Goal: Task Accomplishment & Management: Complete application form

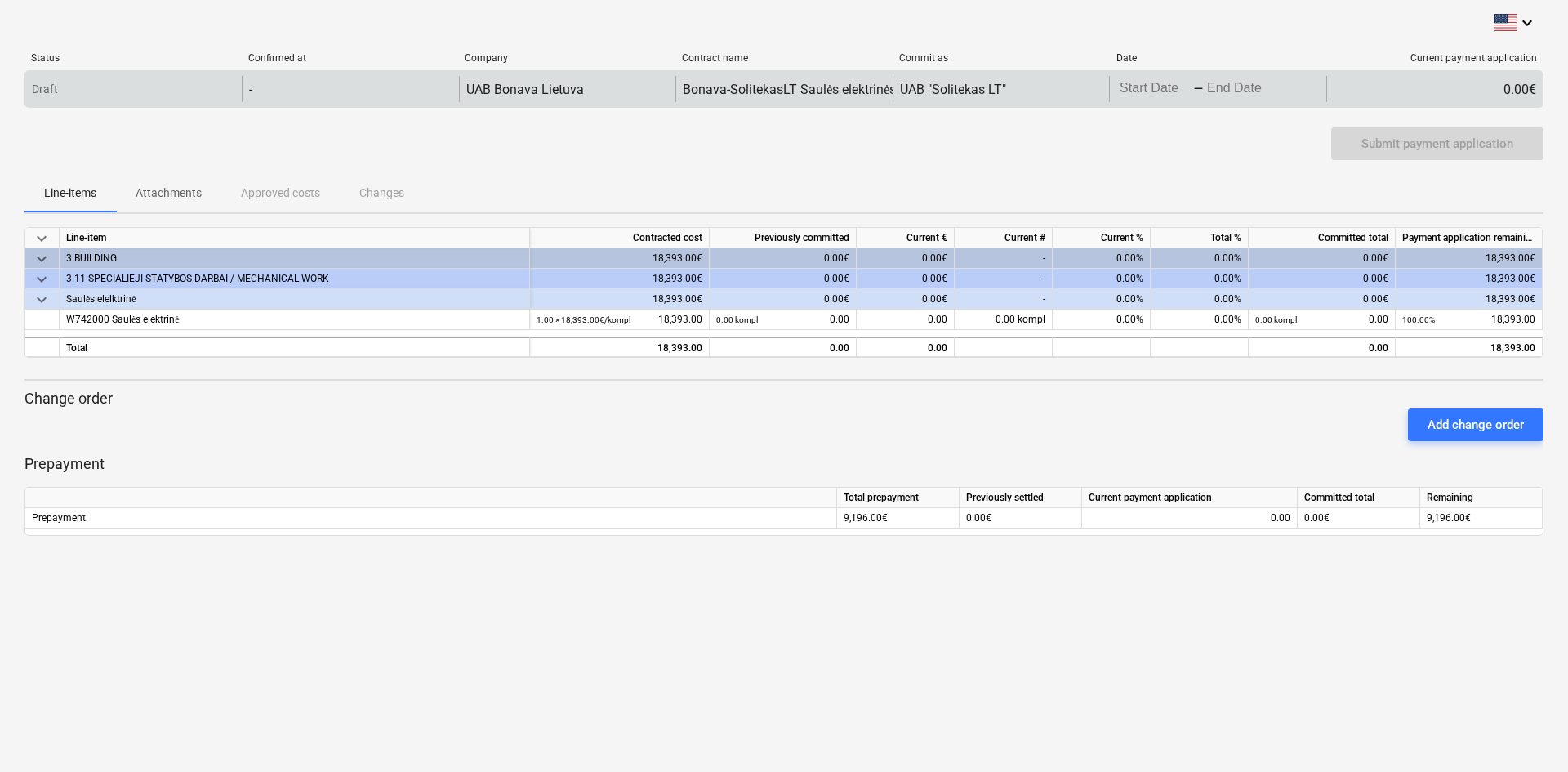
click at [1454, 85] on div "0.00€" at bounding box center [1434, 89] width 216 height 27
click at [310, 80] on div "-" at bounding box center [350, 89] width 216 height 27
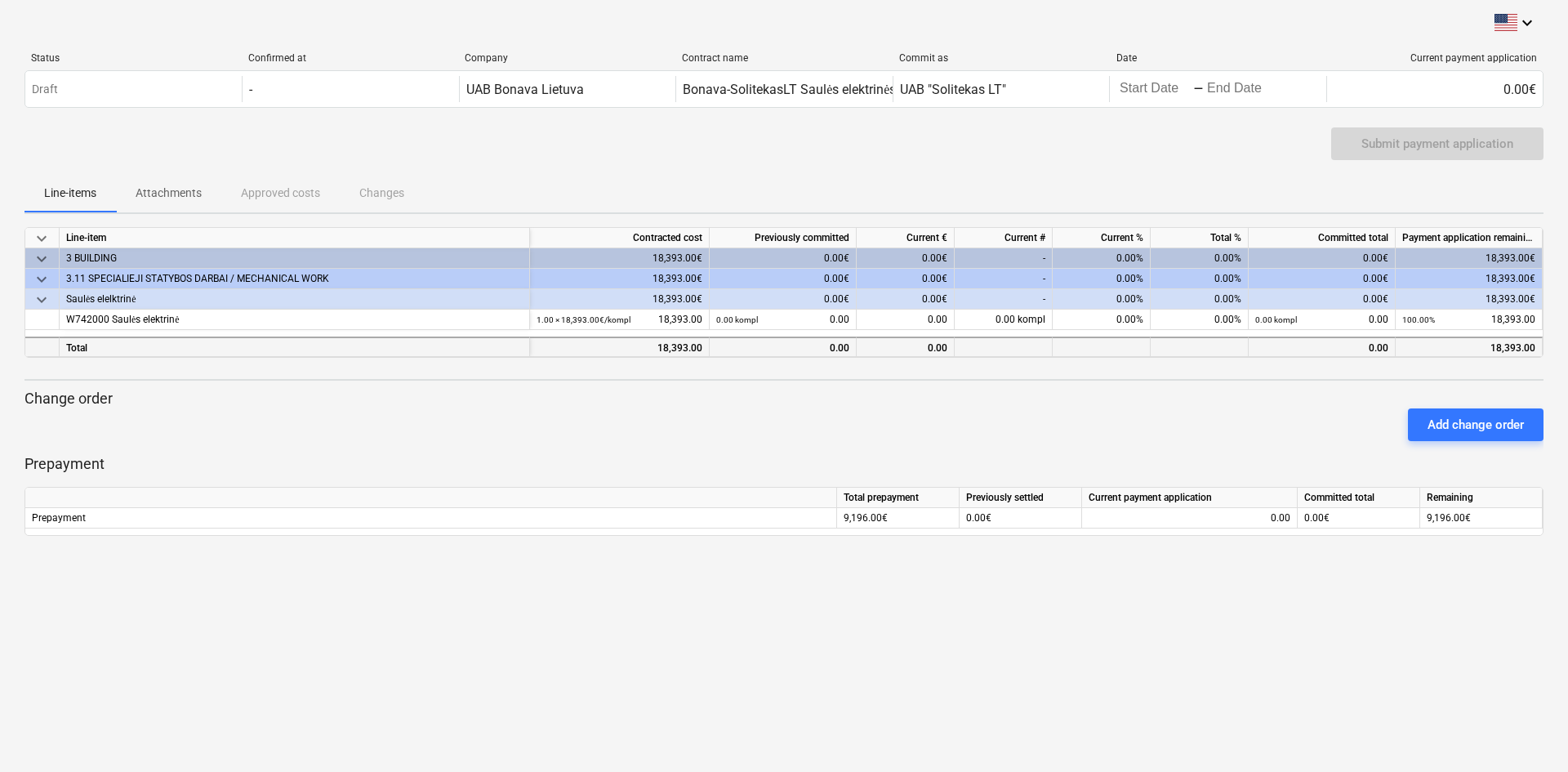
click at [816, 353] on div "0.00" at bounding box center [783, 348] width 133 height 21
click at [811, 395] on p "Change order" at bounding box center [784, 398] width 1518 height 20
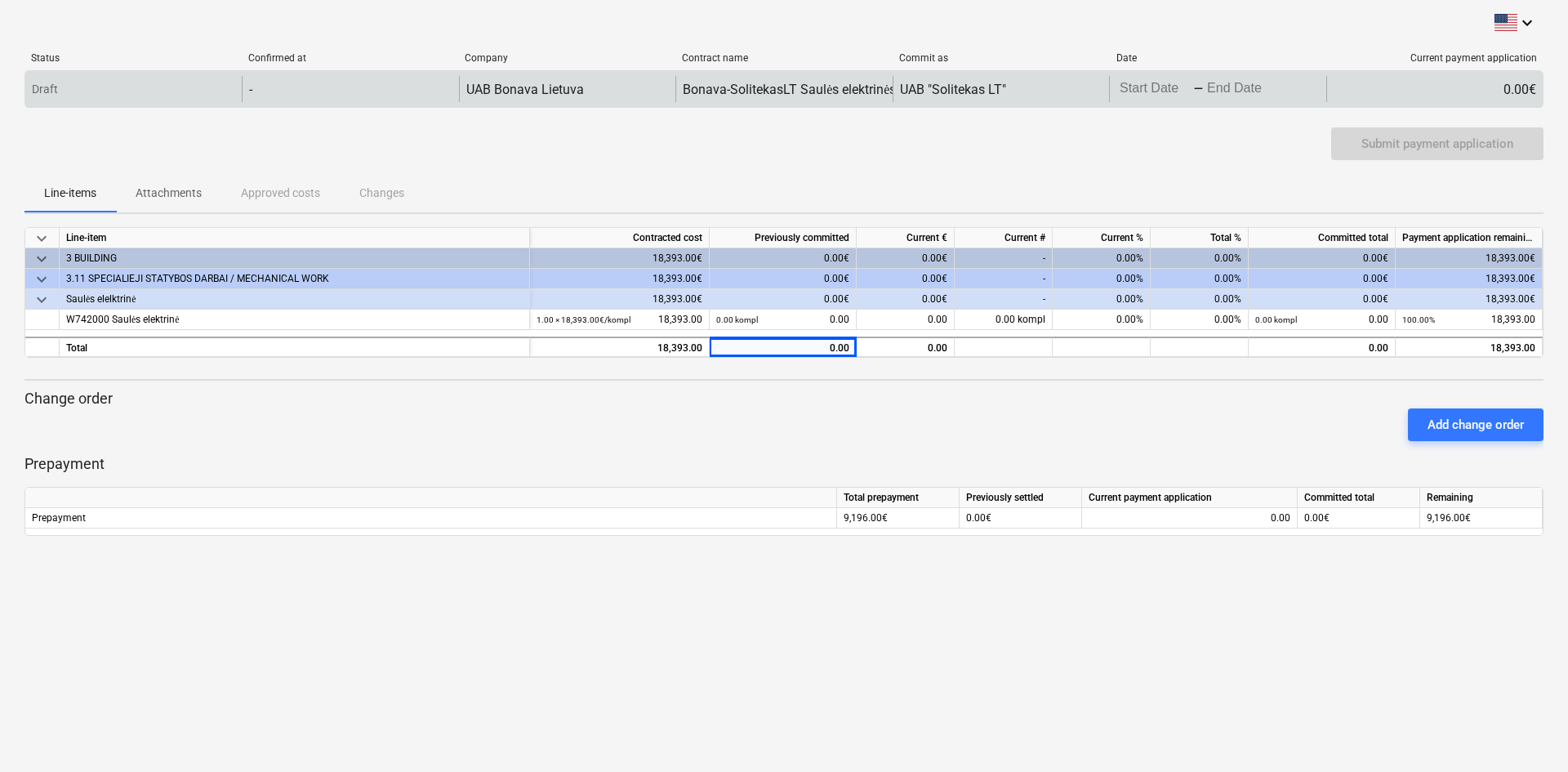
click at [149, 100] on div "Draft" at bounding box center [133, 89] width 216 height 27
click at [123, 97] on div "Draft" at bounding box center [133, 89] width 216 height 27
click at [285, 81] on div "-" at bounding box center [350, 89] width 216 height 27
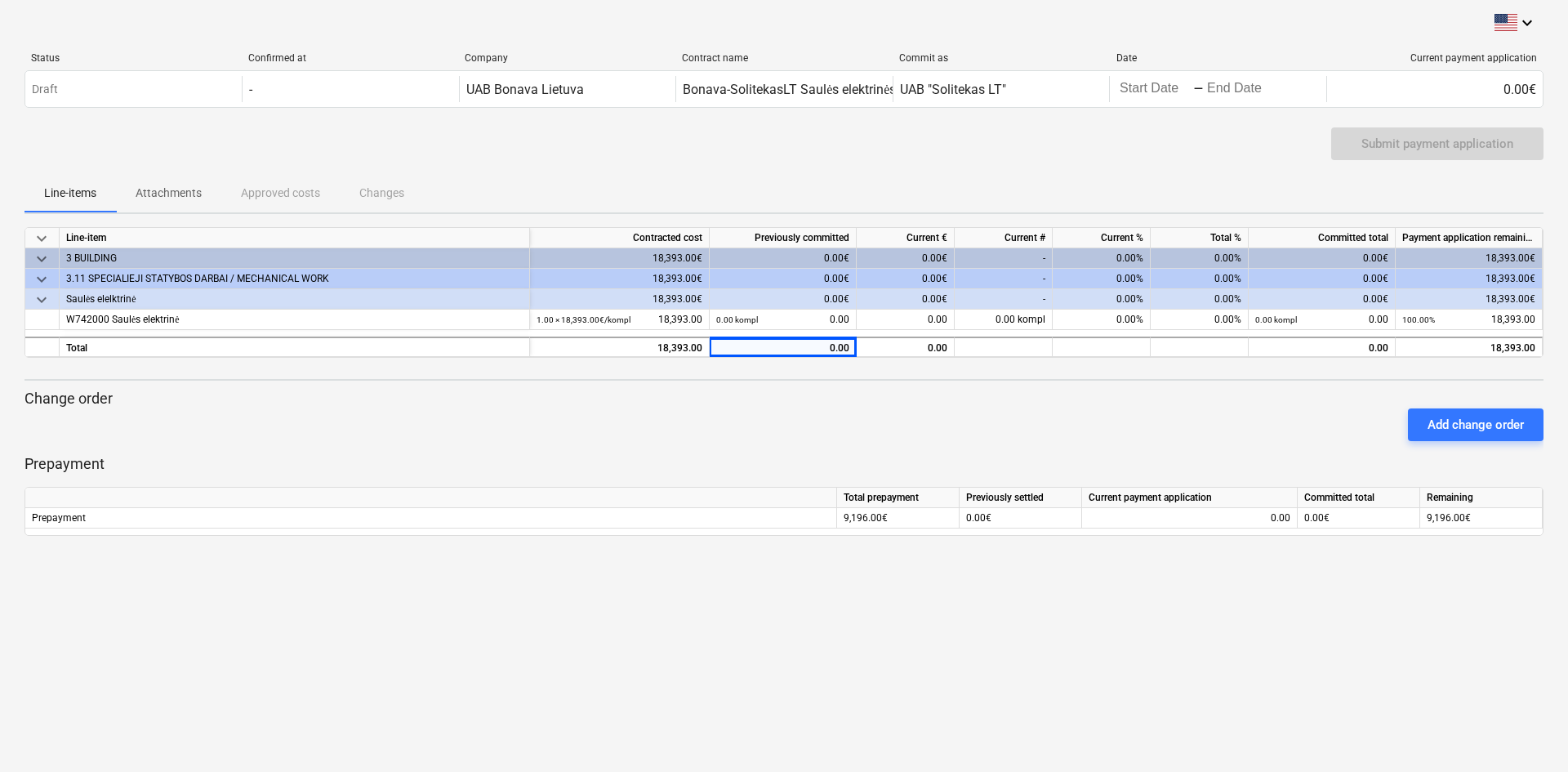
click at [511, 62] on div "Company" at bounding box center [566, 57] width 204 height 11
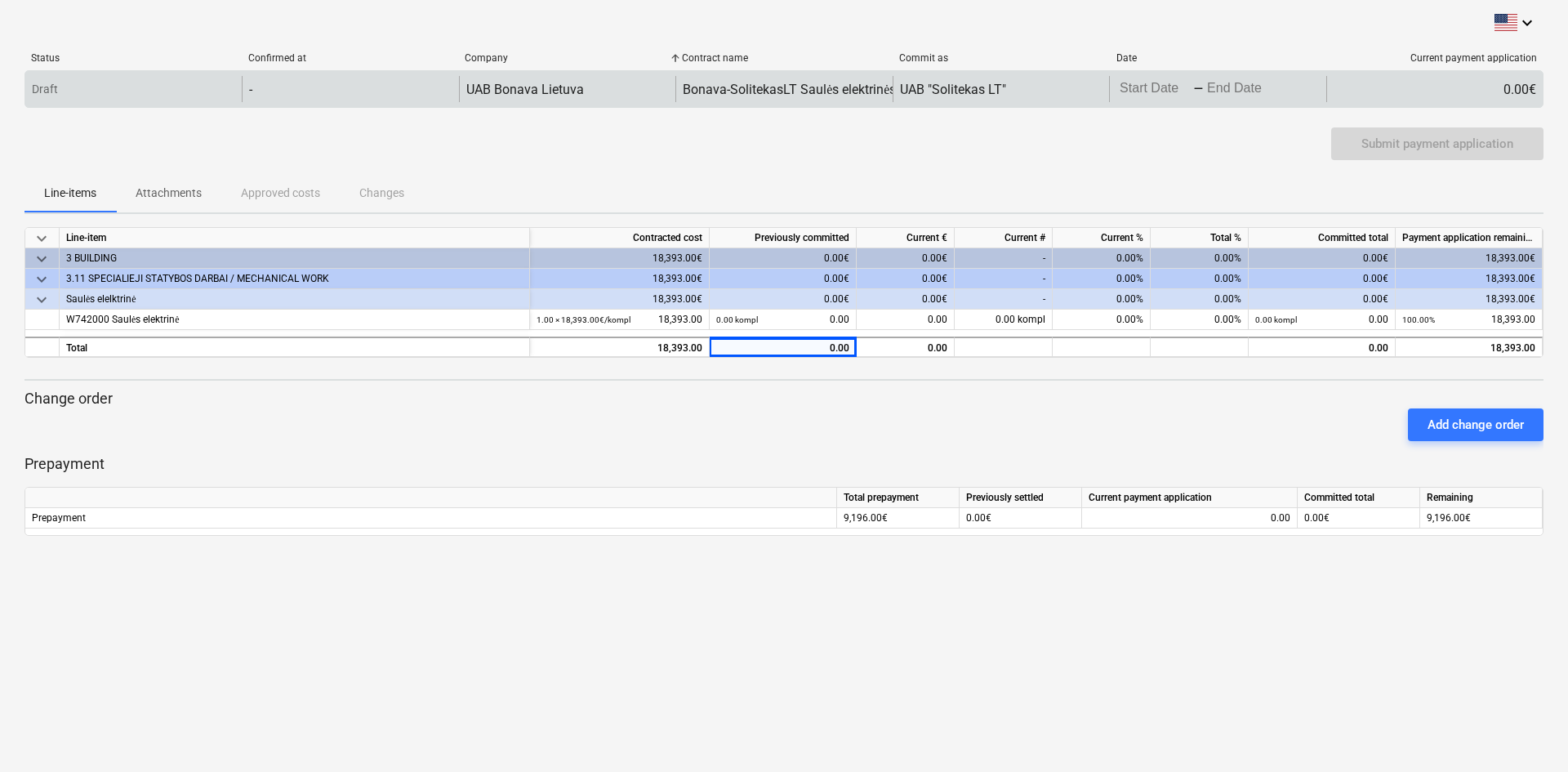
click at [526, 105] on div "Draft - UAB Bonava Lietuva Bonava-SolitekasLT Saulės elektrinės sutartis Nr. FG…" at bounding box center [784, 89] width 1518 height 38
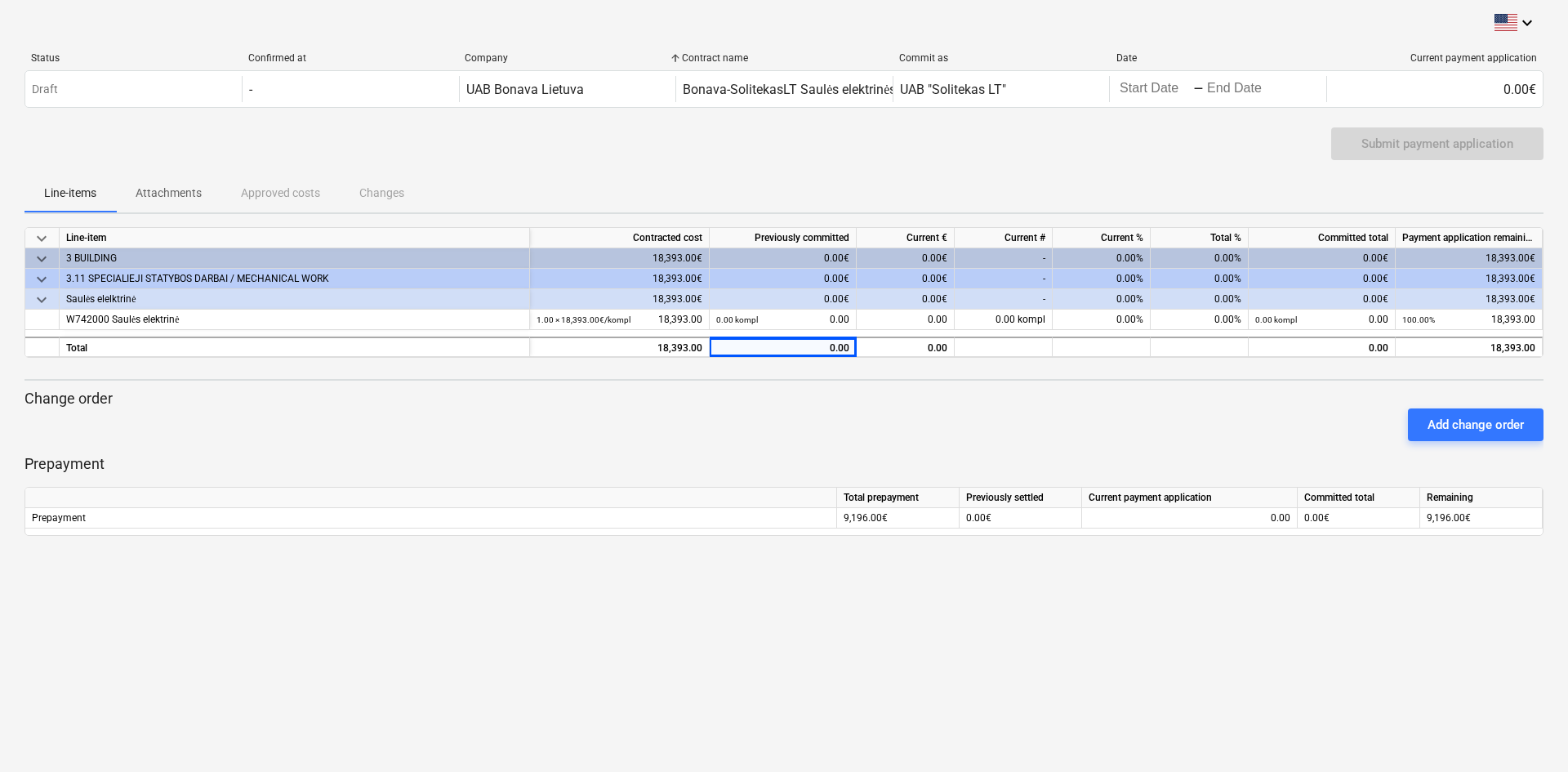
click at [233, 155] on div "Submit payment application" at bounding box center [784, 150] width 1518 height 45
click at [44, 254] on span "keyboard_arrow_down" at bounding box center [41, 258] width 20 height 20
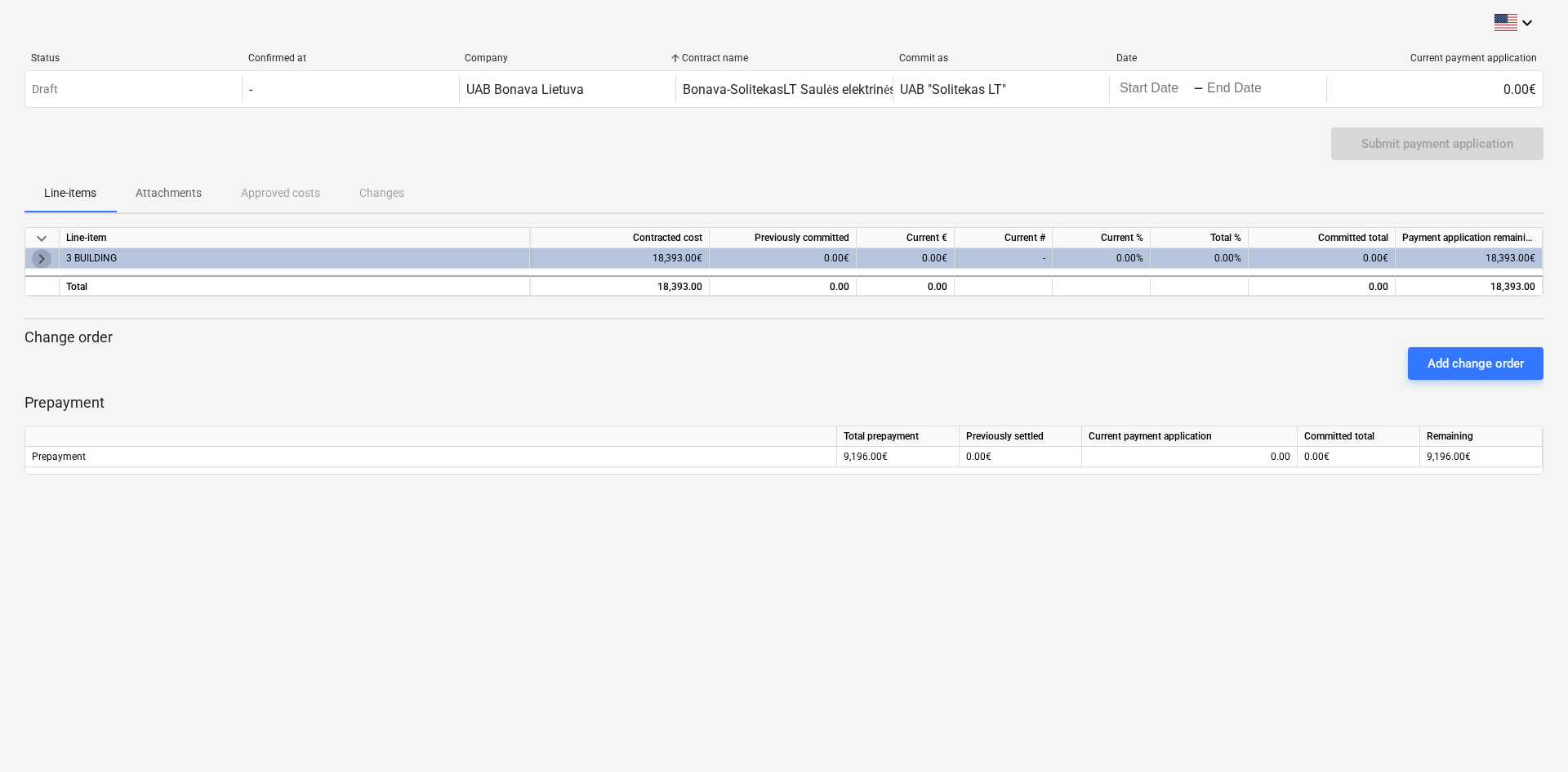
click at [44, 259] on span "keyboard_arrow_right" at bounding box center [41, 258] width 20 height 20
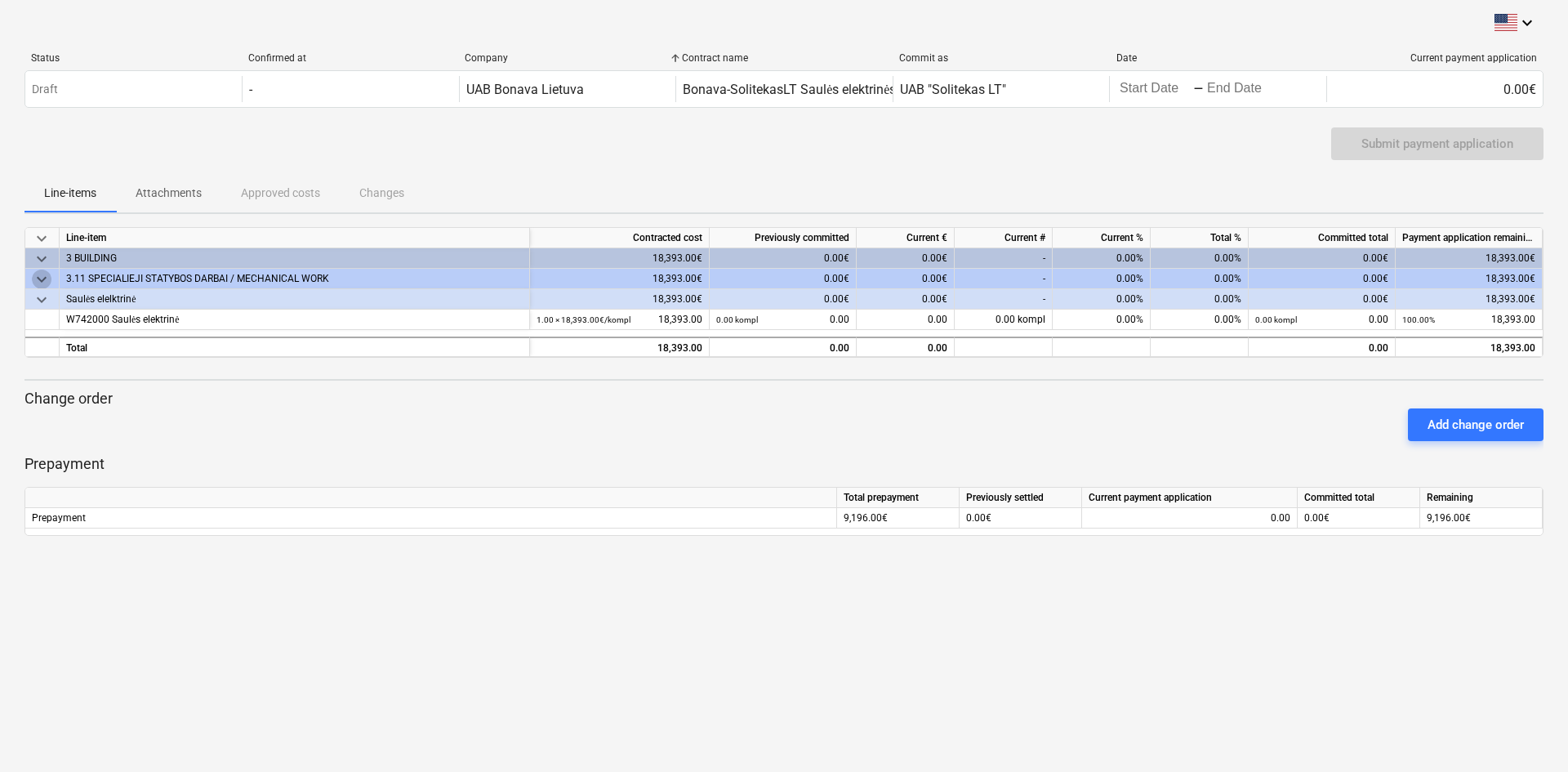
click at [48, 281] on span "keyboard_arrow_down" at bounding box center [41, 279] width 20 height 20
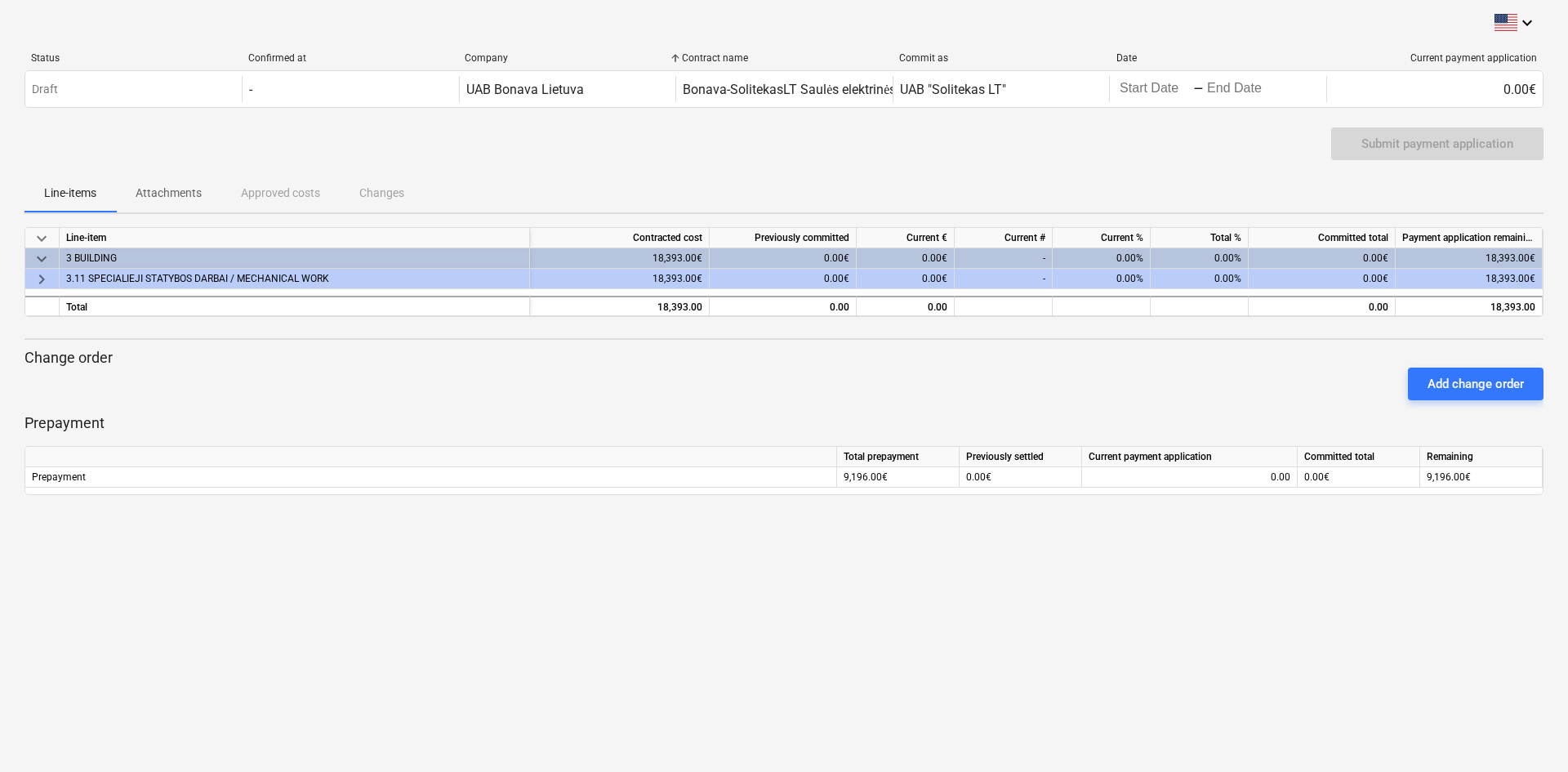
click at [46, 279] on span "keyboard_arrow_right" at bounding box center [41, 279] width 20 height 20
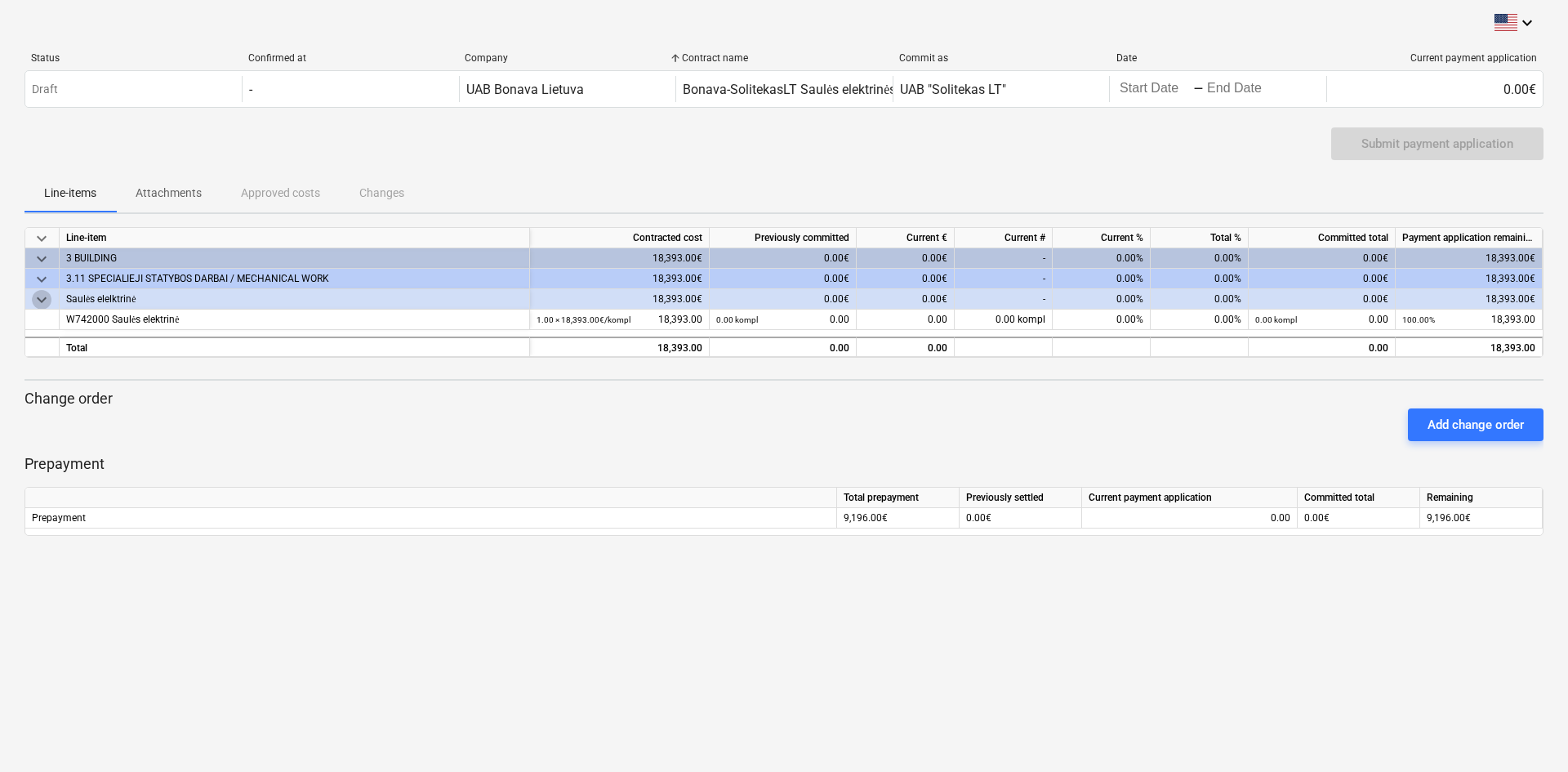
click at [45, 296] on span "keyboard_arrow_down" at bounding box center [41, 299] width 20 height 20
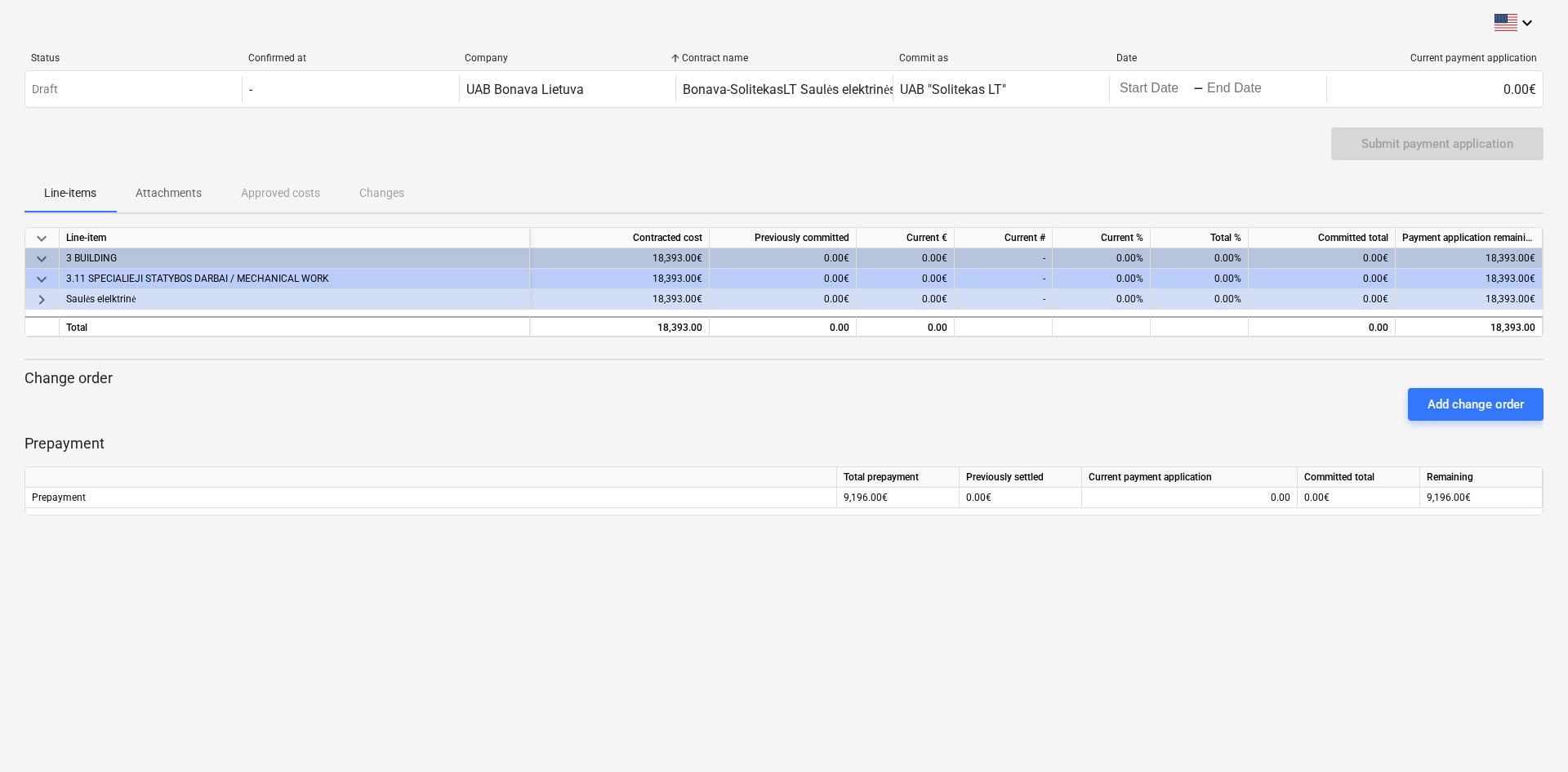
click at [45, 296] on span "keyboard_arrow_right" at bounding box center [41, 299] width 20 height 20
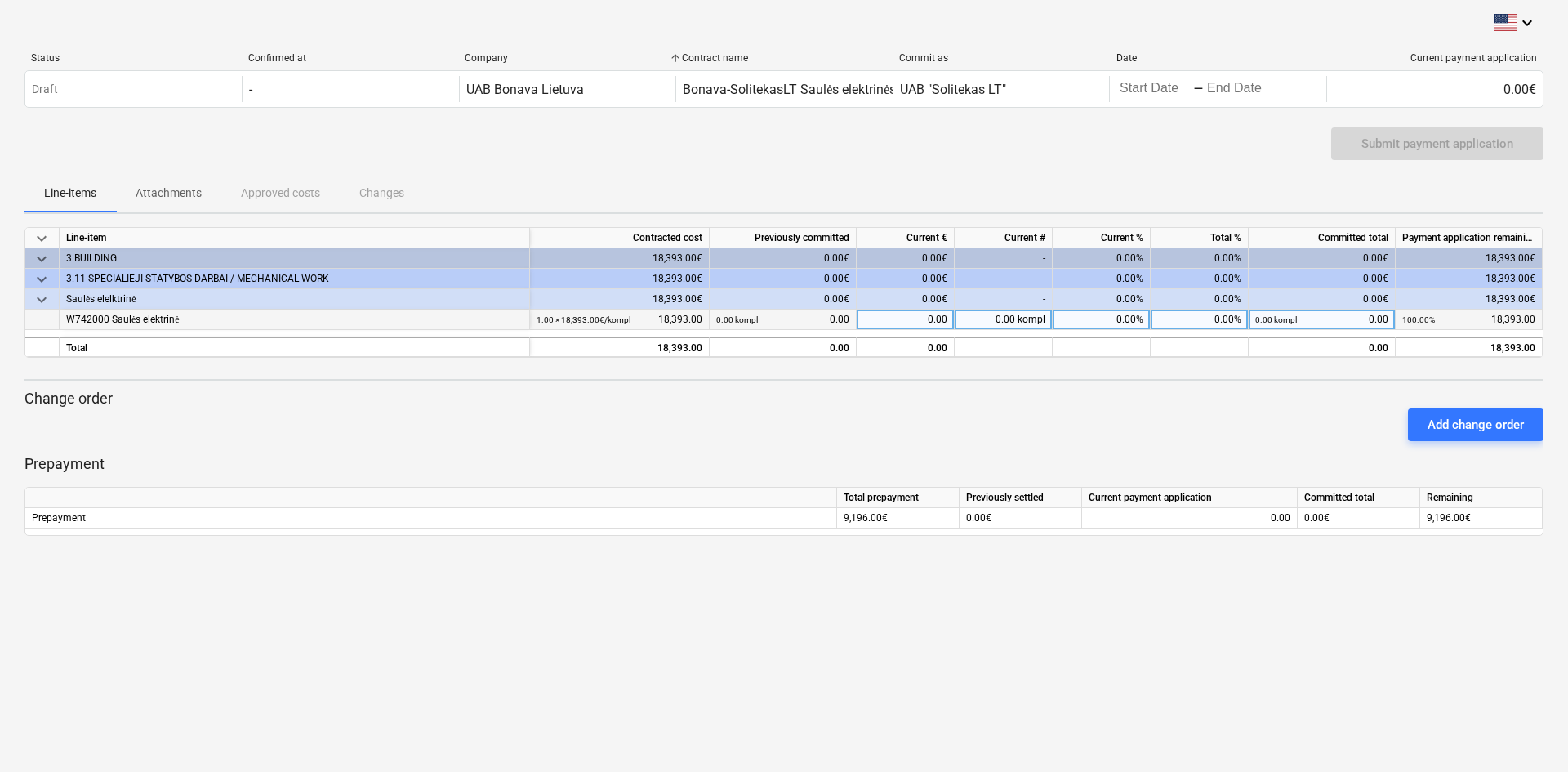
click at [829, 318] on div "0.00 kompl 0.00" at bounding box center [783, 320] width 133 height 21
click at [923, 319] on div "0.00" at bounding box center [905, 320] width 98 height 21
click at [1101, 324] on div "0.00%" at bounding box center [1101, 320] width 98 height 21
type input "100"
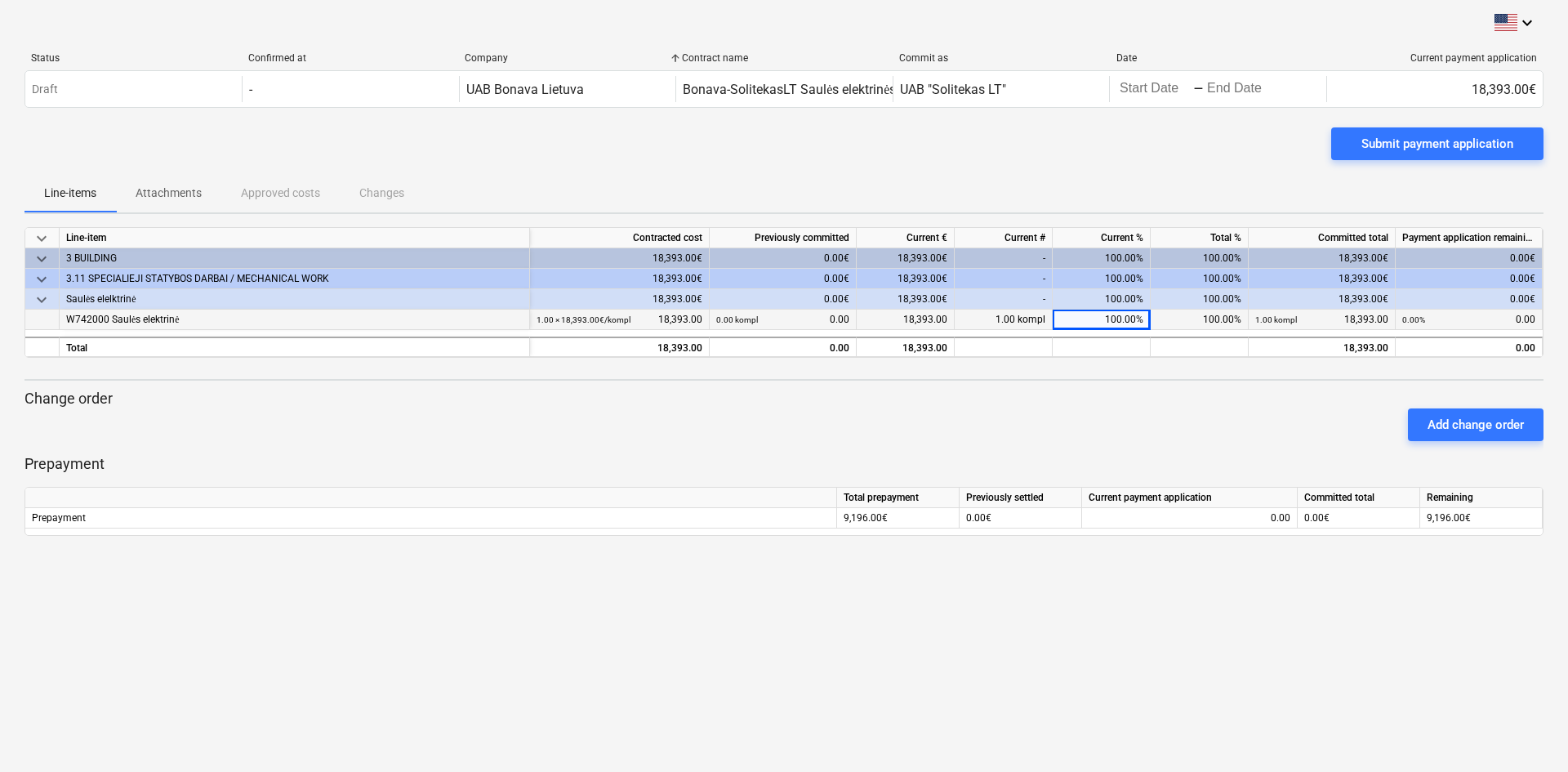
click at [1081, 389] on p "Change order" at bounding box center [784, 398] width 1518 height 20
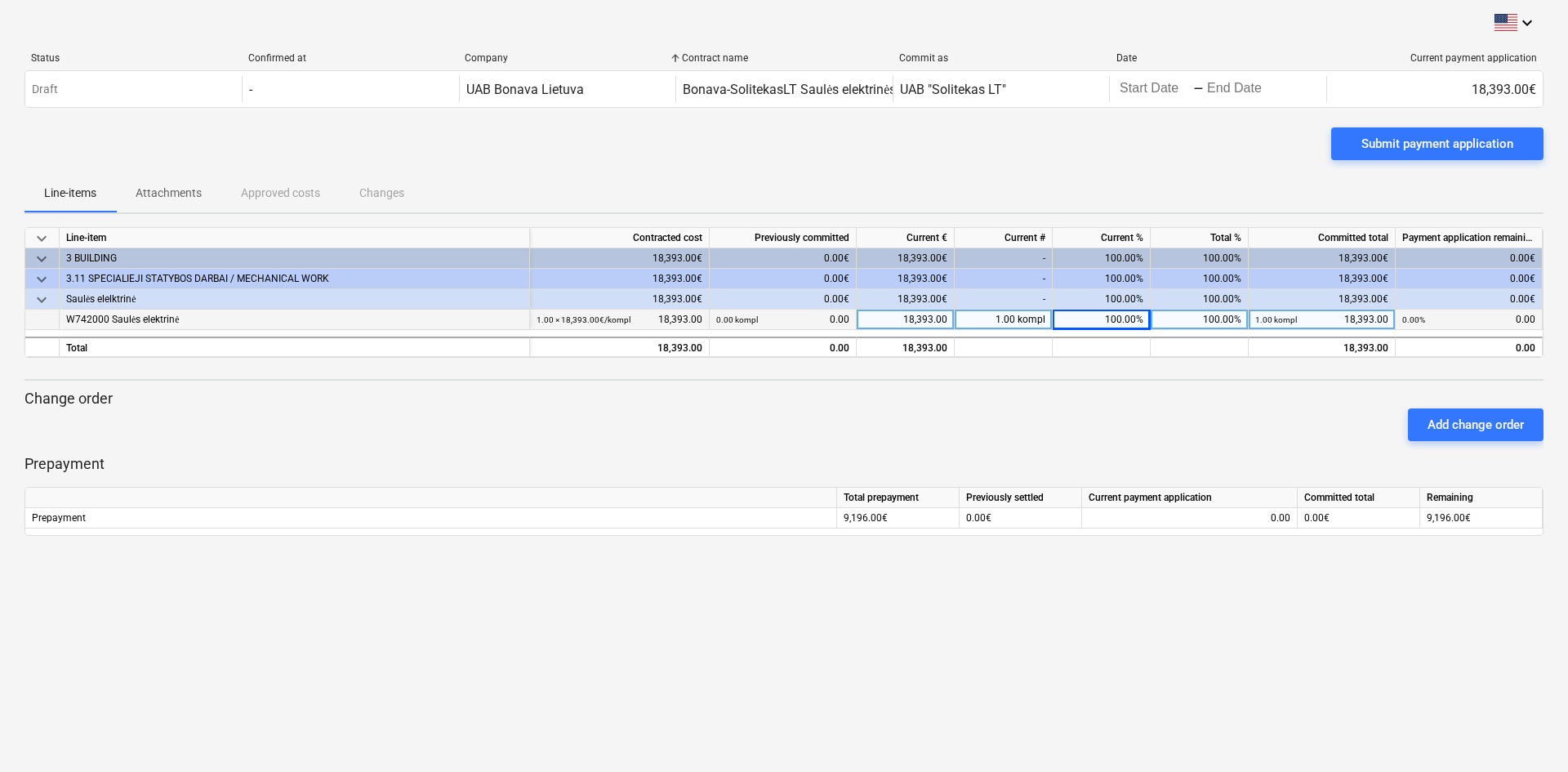
click at [1141, 317] on div "100.00%" at bounding box center [1101, 320] width 98 height 21
type input "50"
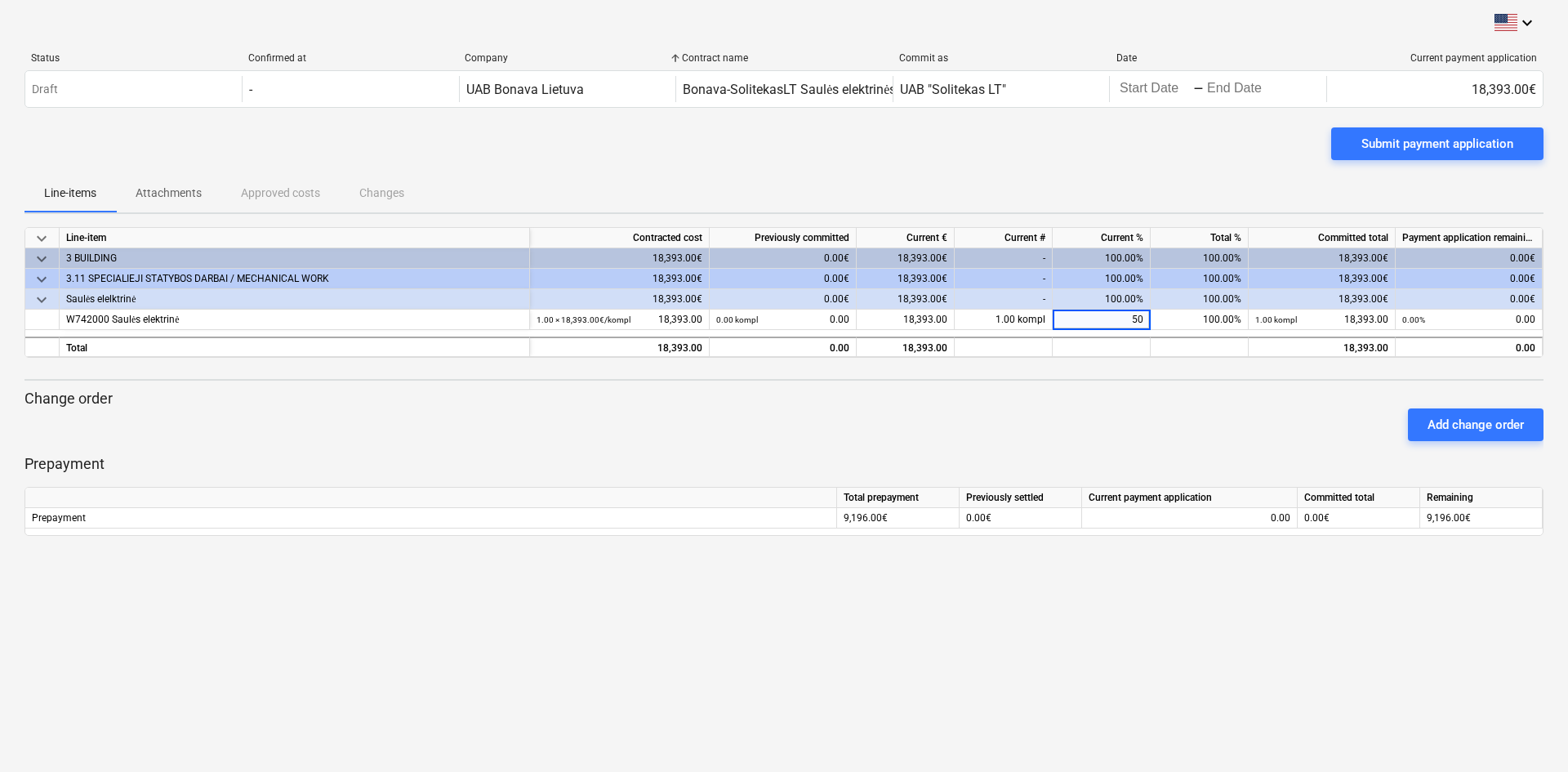
click at [1162, 170] on div "Submit payment application" at bounding box center [784, 150] width 1518 height 45
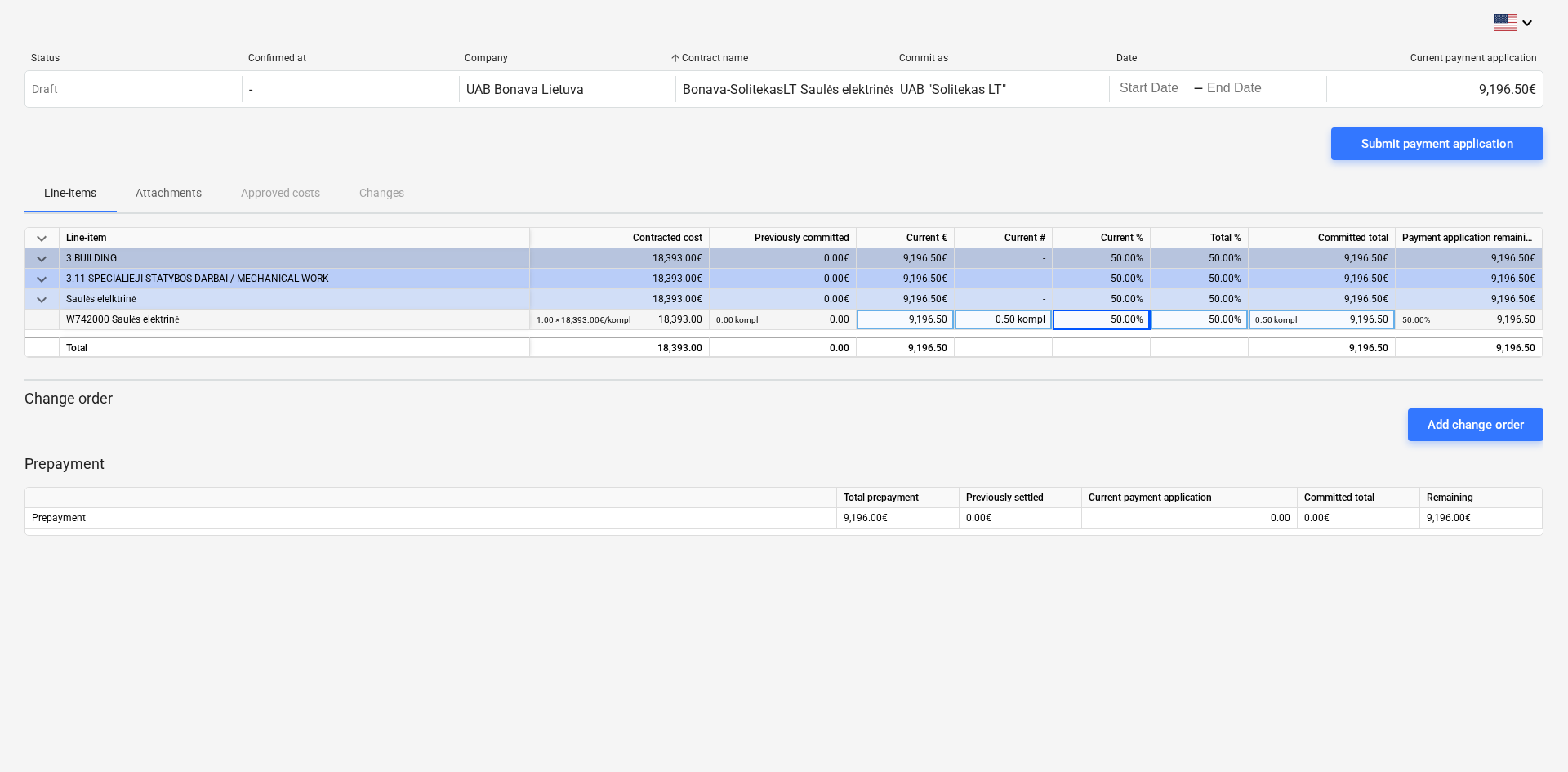
click at [1123, 320] on div "50.00%" at bounding box center [1101, 320] width 98 height 21
type input "100"
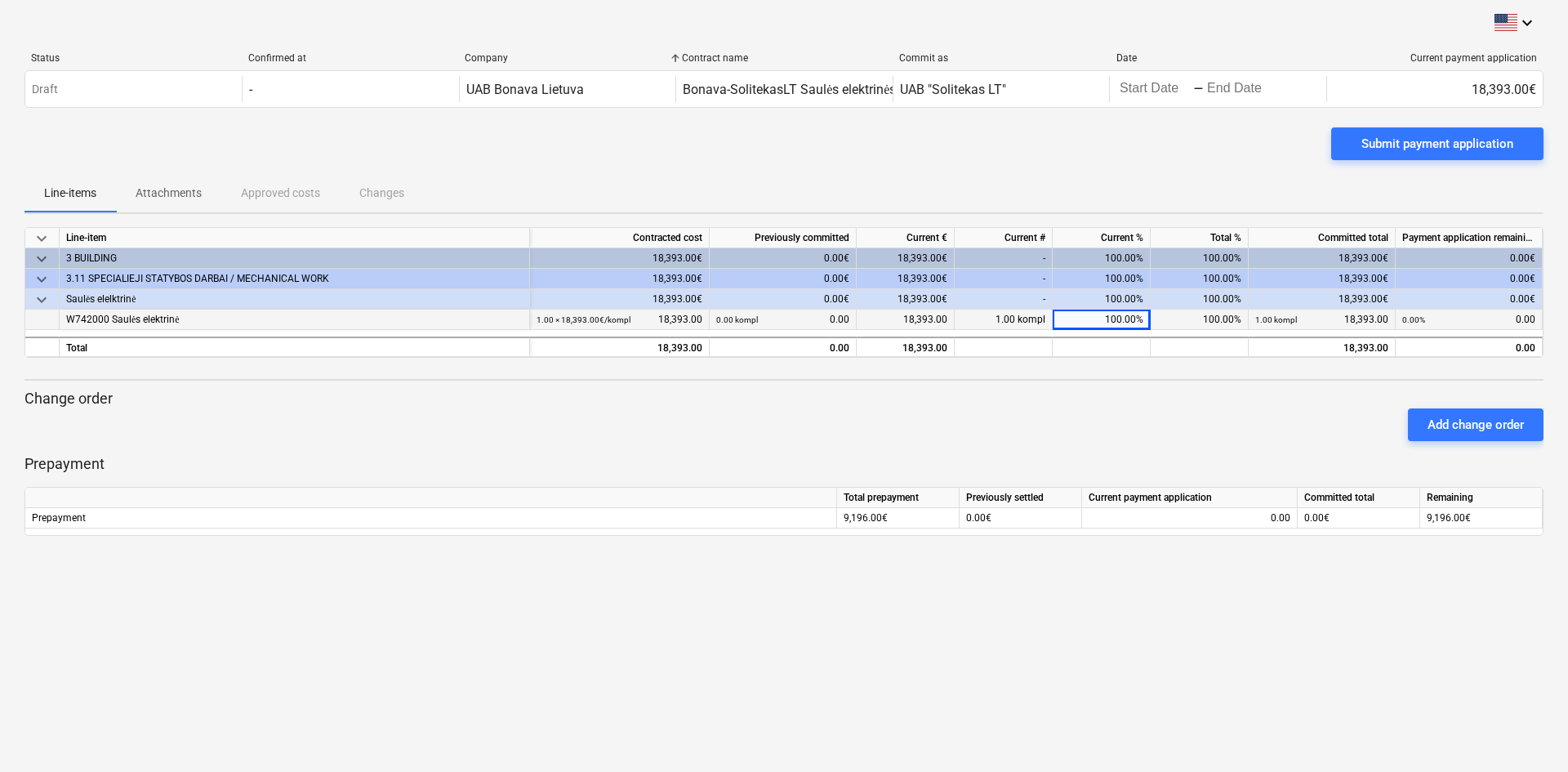
click at [1124, 256] on div "100.00%" at bounding box center [1101, 258] width 98 height 21
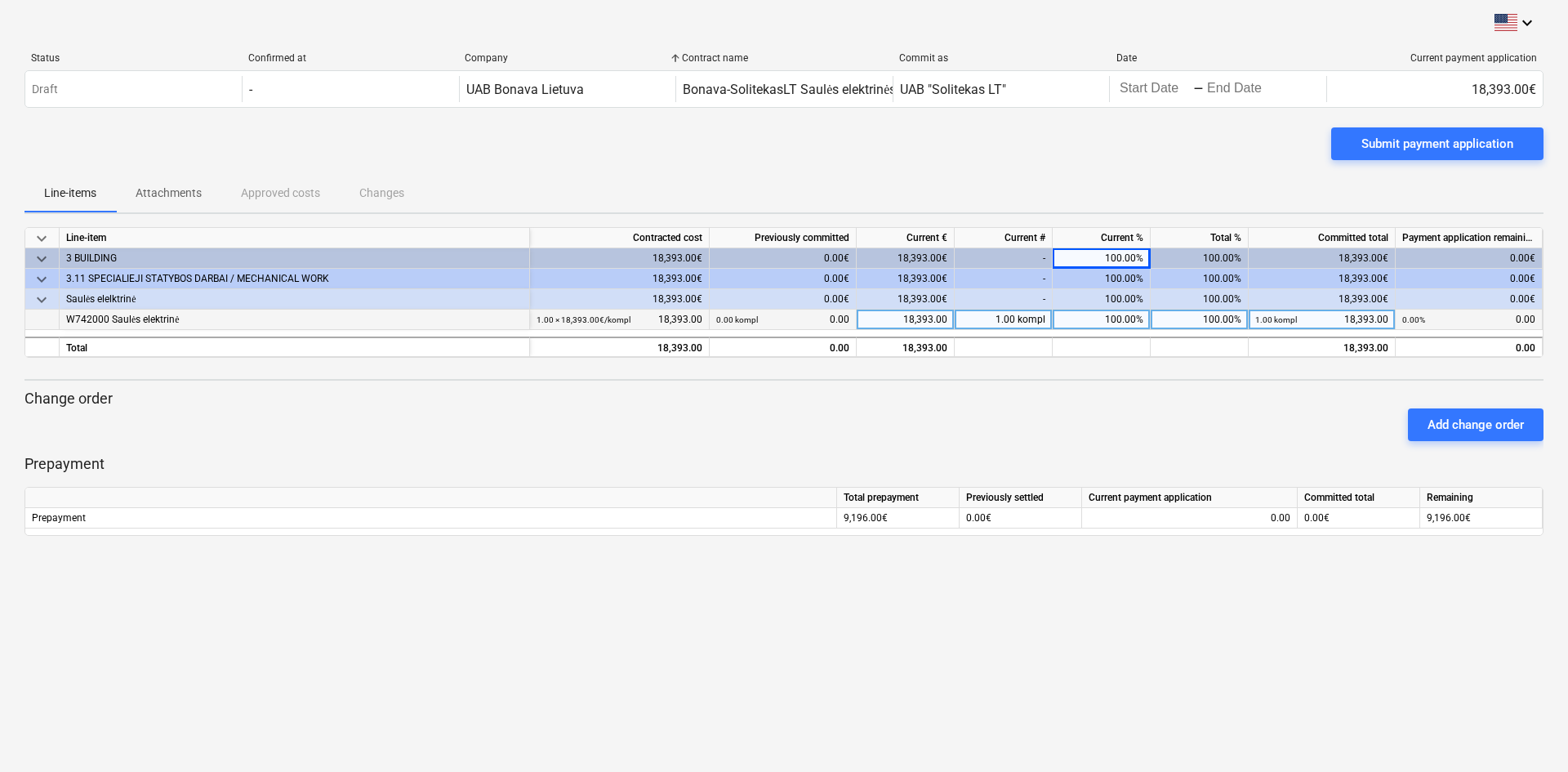
click at [1123, 256] on div "100.00%" at bounding box center [1101, 258] width 98 height 21
click at [1109, 253] on div "100.00%" at bounding box center [1101, 258] width 98 height 21
click at [1128, 268] on div "100.00%" at bounding box center [1101, 279] width 98 height 21
click at [1123, 293] on div "100.00%" at bounding box center [1101, 299] width 98 height 21
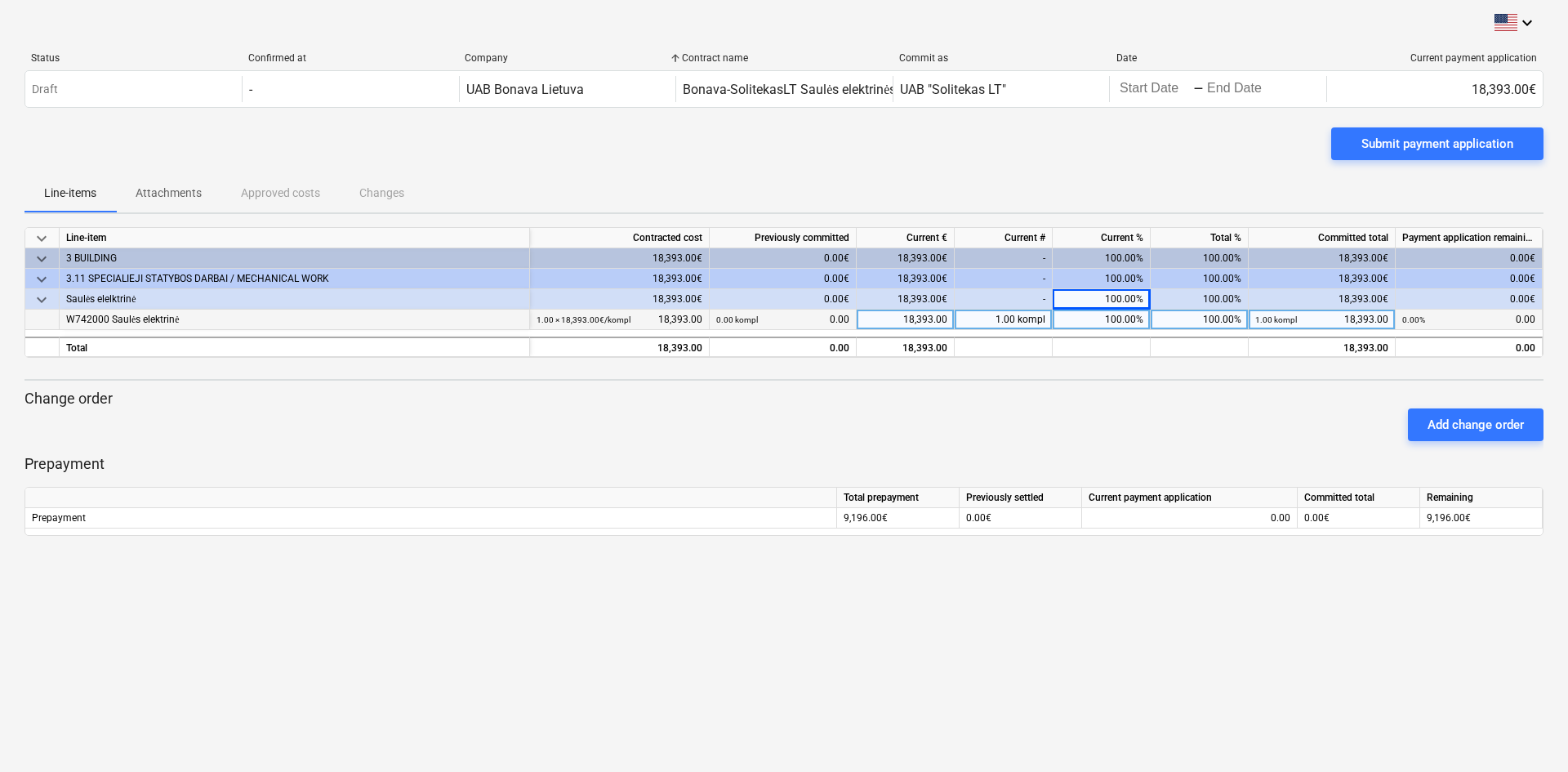
click at [1122, 303] on div "100.00%" at bounding box center [1101, 299] width 98 height 21
click at [1117, 319] on div "100.00%" at bounding box center [1101, 320] width 98 height 21
click at [1138, 413] on div "Add change order" at bounding box center [784, 424] width 1532 height 45
click at [834, 318] on div "0.00 kompl 0.00" at bounding box center [783, 320] width 133 height 21
click at [824, 315] on div "0.00 kompl 0.00" at bounding box center [783, 320] width 133 height 21
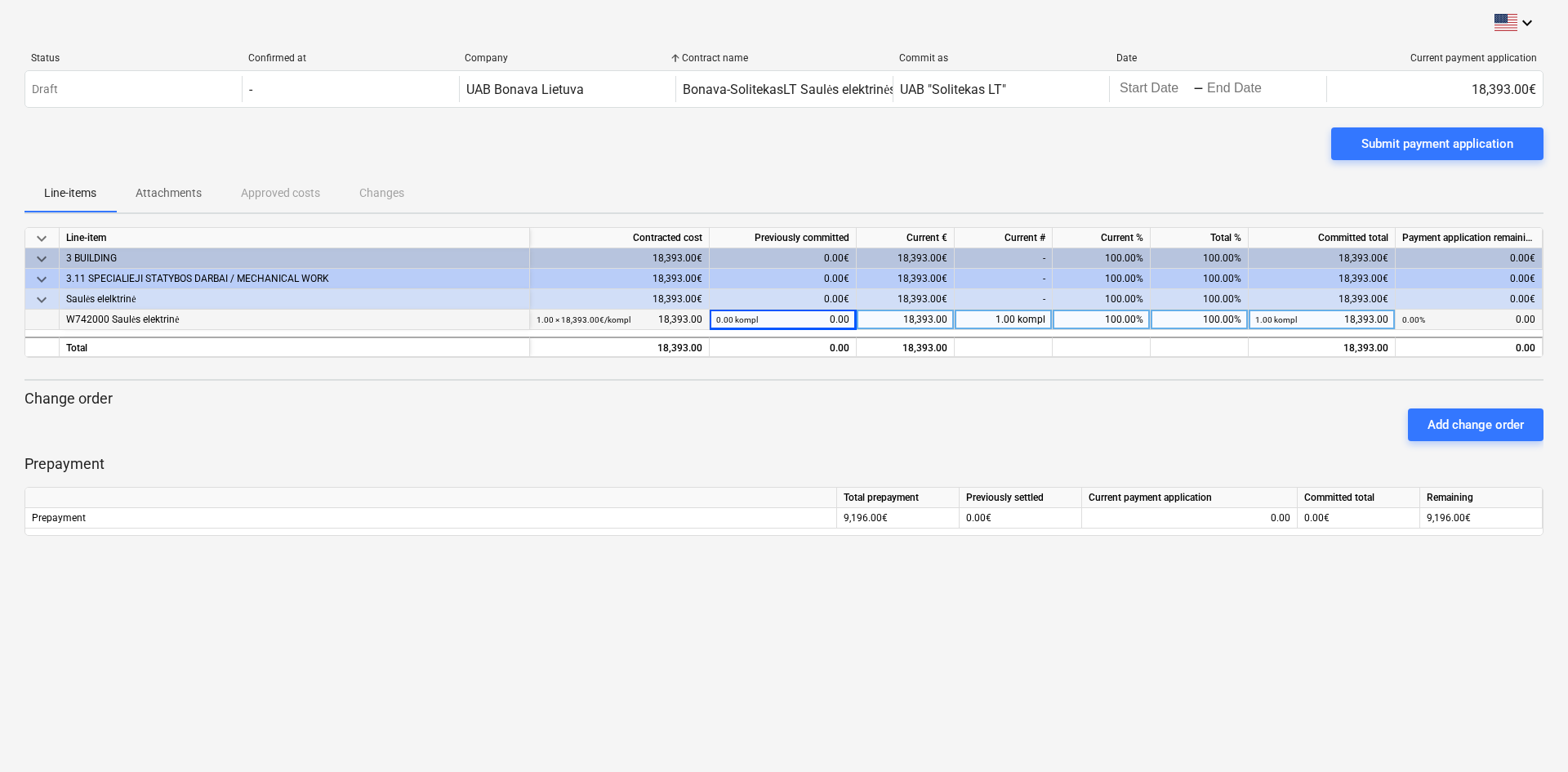
click at [824, 315] on div "0.00 kompl 0.00" at bounding box center [783, 320] width 133 height 21
click at [907, 321] on div "18,393.00" at bounding box center [905, 320] width 98 height 21
click at [934, 404] on div "Add change order" at bounding box center [784, 424] width 1532 height 45
click at [1165, 430] on div "Add change order" at bounding box center [784, 424] width 1532 height 45
click at [1208, 327] on div "100.00%" at bounding box center [1200, 320] width 98 height 21
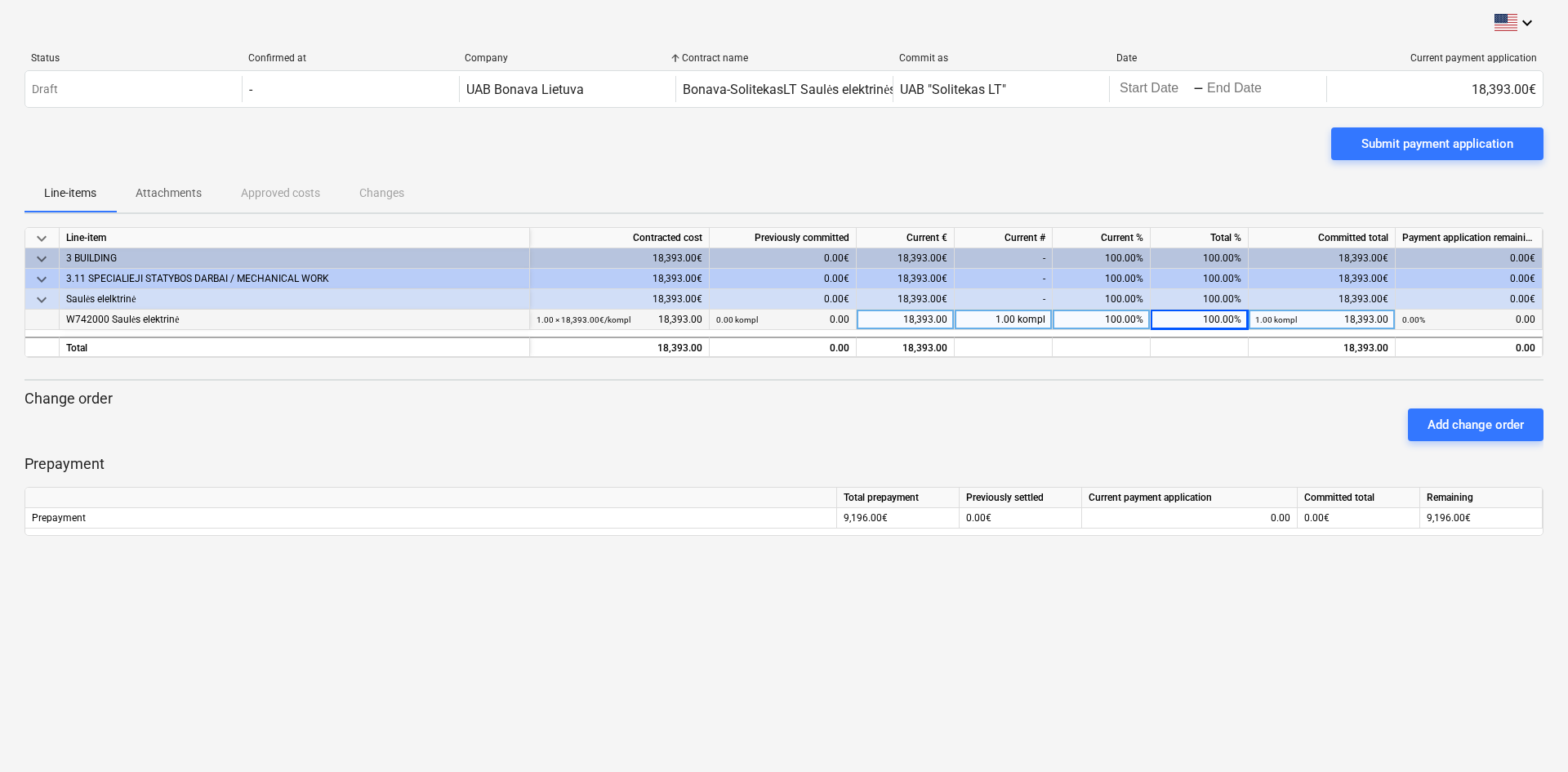
click at [1140, 179] on div "Line-items Attachments Approved costs Changes" at bounding box center [784, 192] width 1518 height 39
click at [1241, 422] on div "Add change order" at bounding box center [784, 424] width 1532 height 45
click at [1473, 320] on div "0.00% 0.00" at bounding box center [1469, 320] width 133 height 21
click at [1407, 317] on small "0.00%" at bounding box center [1413, 320] width 23 height 9
click at [1467, 321] on div "0.00% 0.00" at bounding box center [1469, 320] width 133 height 21
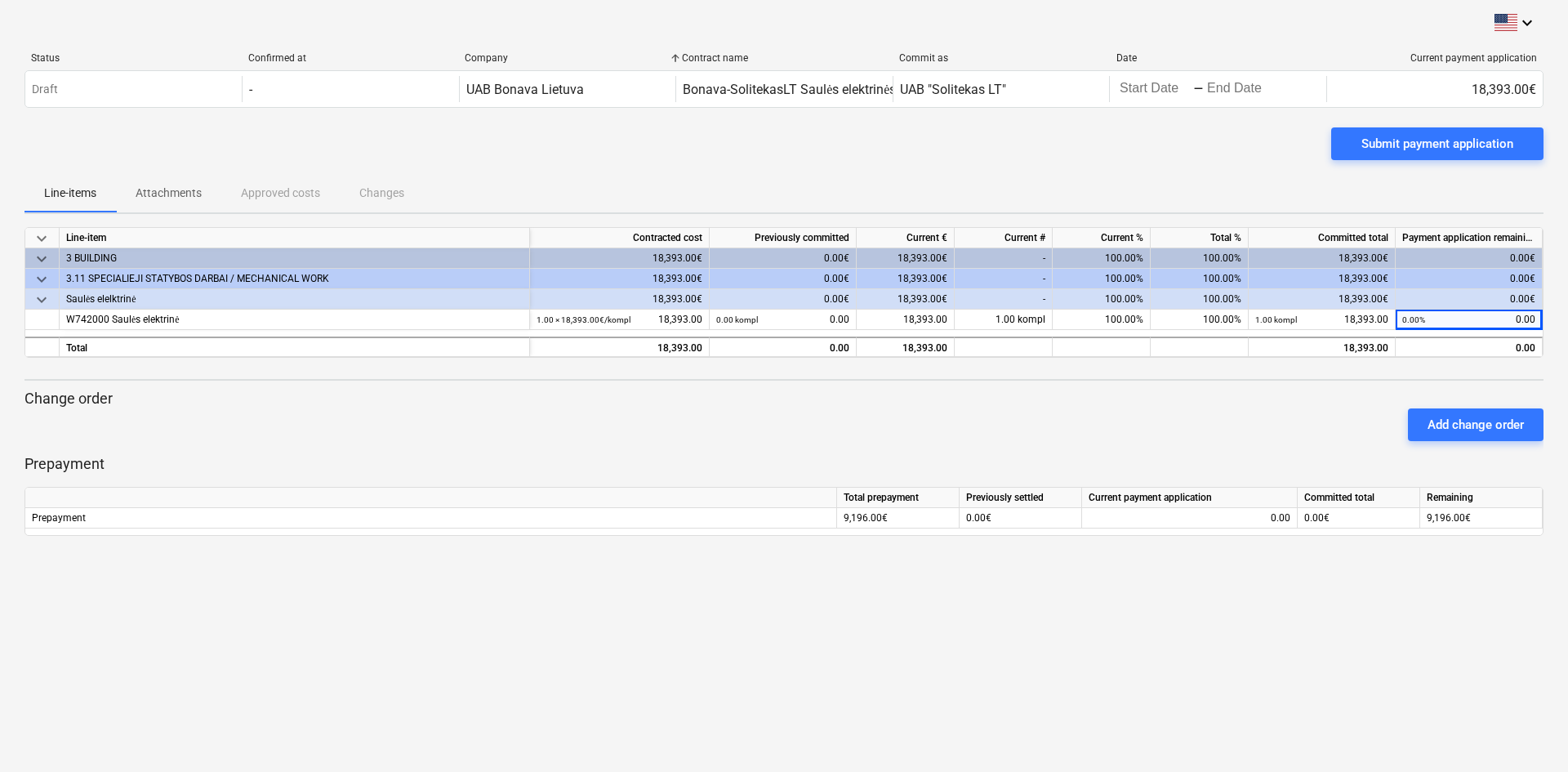
click at [1363, 306] on div "18,393.00€" at bounding box center [1322, 299] width 147 height 21
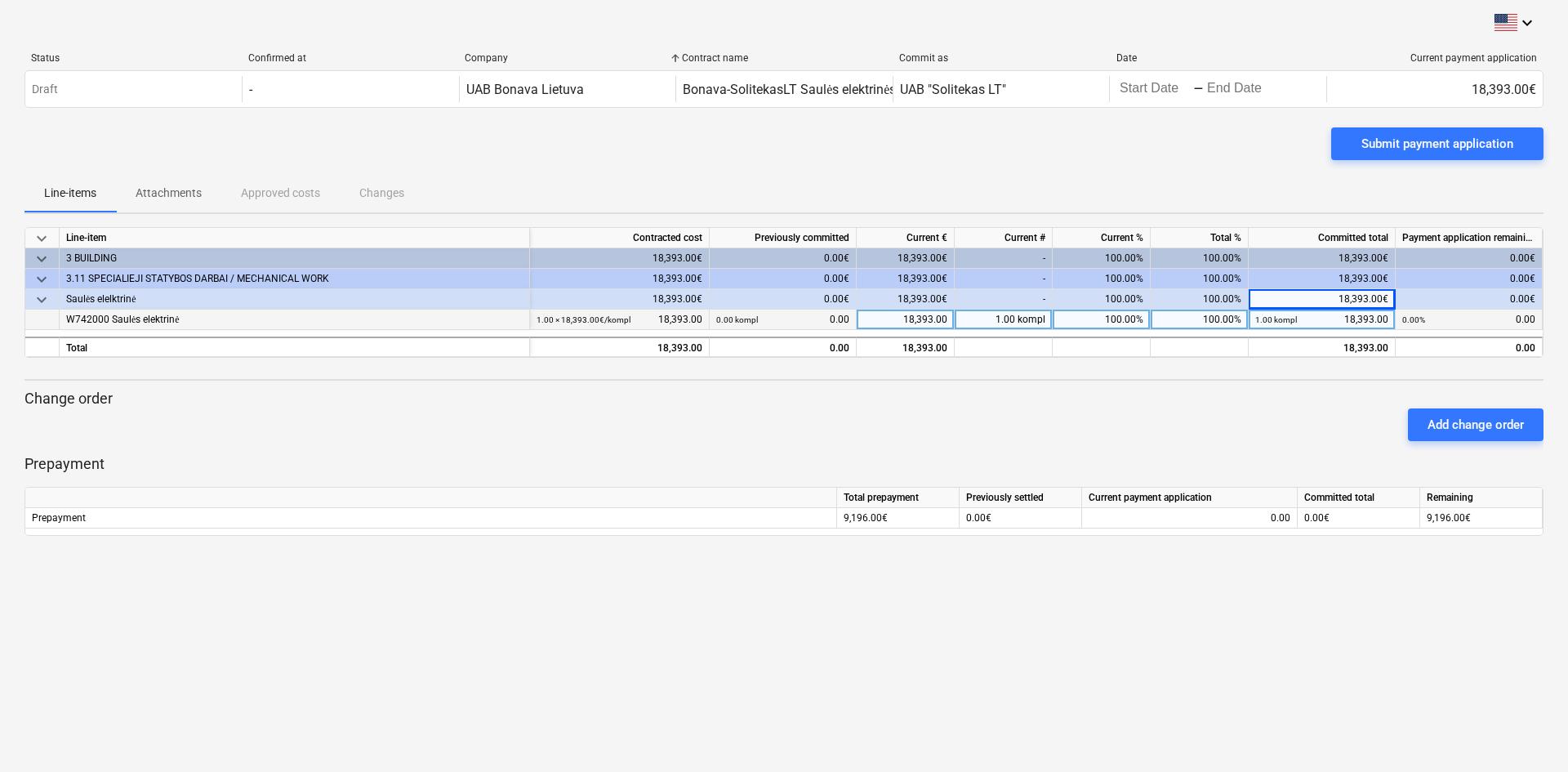
click at [1364, 321] on div "1.00 kompl 18,393.00" at bounding box center [1322, 320] width 133 height 21
click at [1364, 321] on input "18393" at bounding box center [1321, 319] width 146 height 20
click at [1303, 433] on div "Add change order" at bounding box center [784, 424] width 1532 height 45
click at [1241, 403] on div "Add change order" at bounding box center [784, 424] width 1532 height 45
click at [823, 325] on div "0.00 kompl 0.00" at bounding box center [783, 320] width 133 height 21
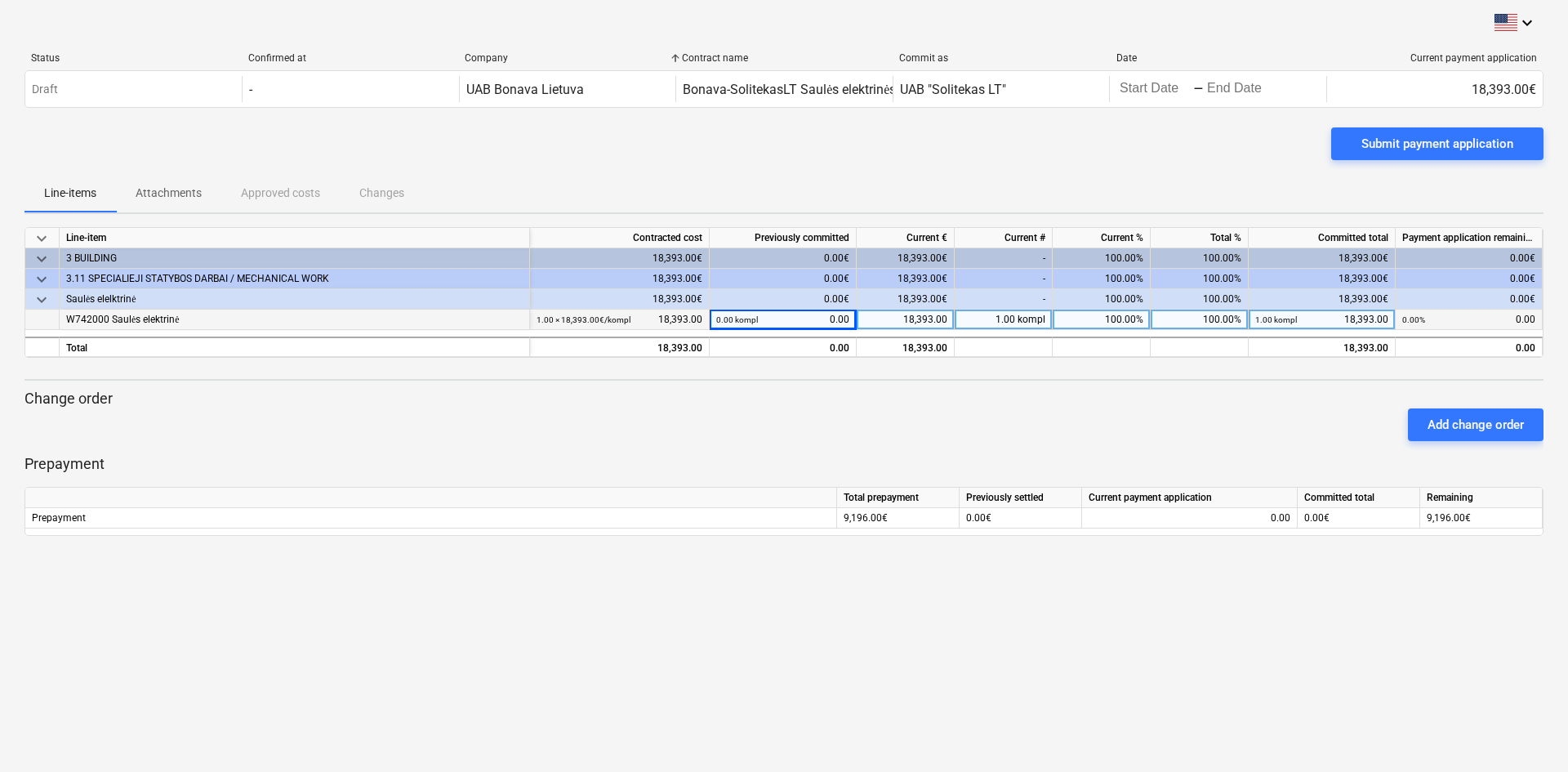
click at [823, 325] on div "0.00 kompl 0.00" at bounding box center [783, 320] width 133 height 21
click at [828, 323] on div "0.00 kompl 0.00" at bounding box center [783, 320] width 133 height 21
drag, startPoint x: 828, startPoint y: 323, endPoint x: 882, endPoint y: 318, distance: 54.2
click at [830, 321] on div "0.00 kompl 0.00" at bounding box center [783, 320] width 133 height 21
click at [918, 316] on div "18,393.00" at bounding box center [905, 320] width 98 height 21
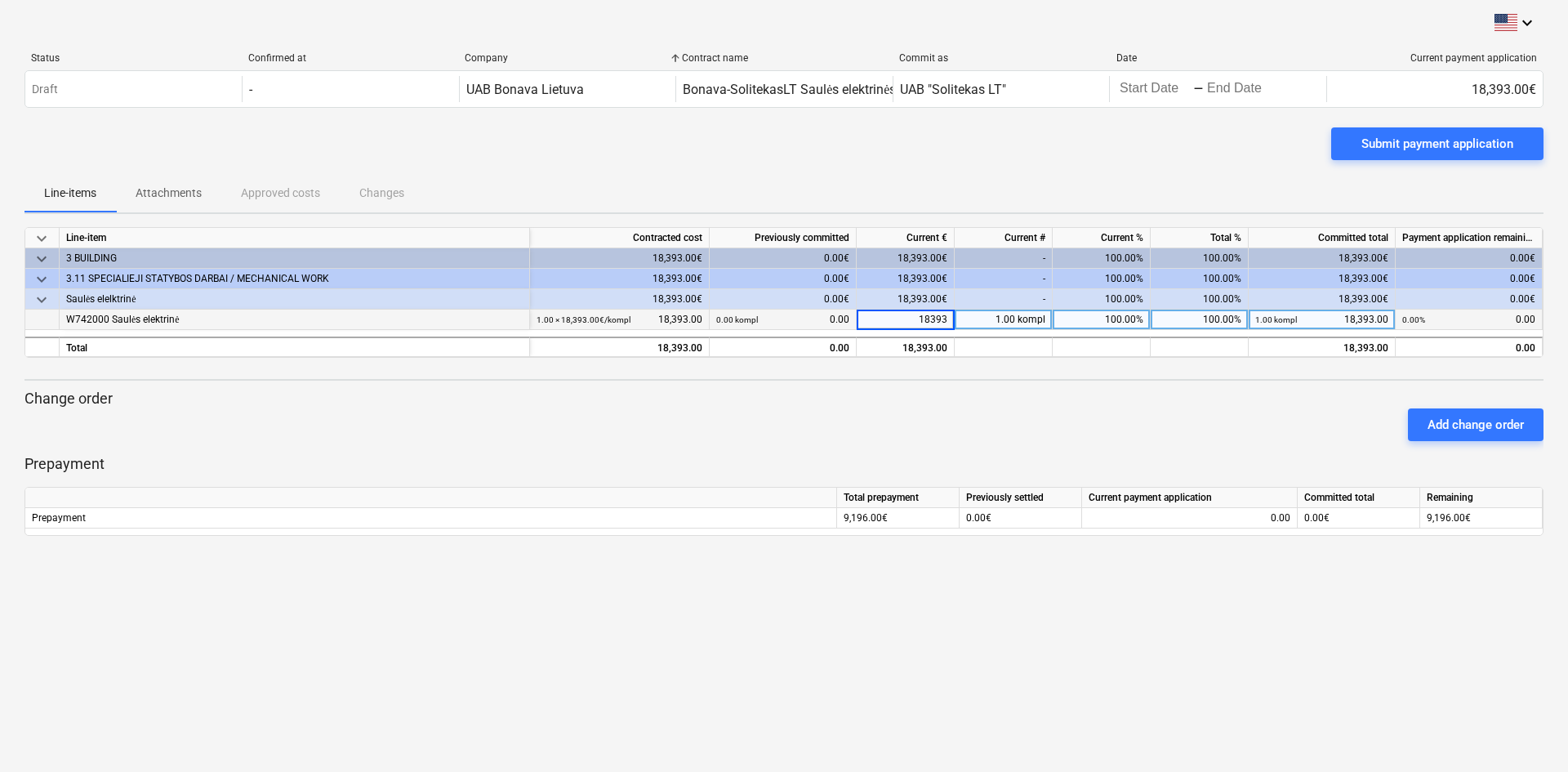
click at [918, 316] on input "18393" at bounding box center [905, 319] width 97 height 20
click at [901, 422] on div "Add change order" at bounding box center [784, 424] width 1532 height 45
click at [930, 313] on div "18,393.00" at bounding box center [905, 320] width 98 height 21
type input "0"
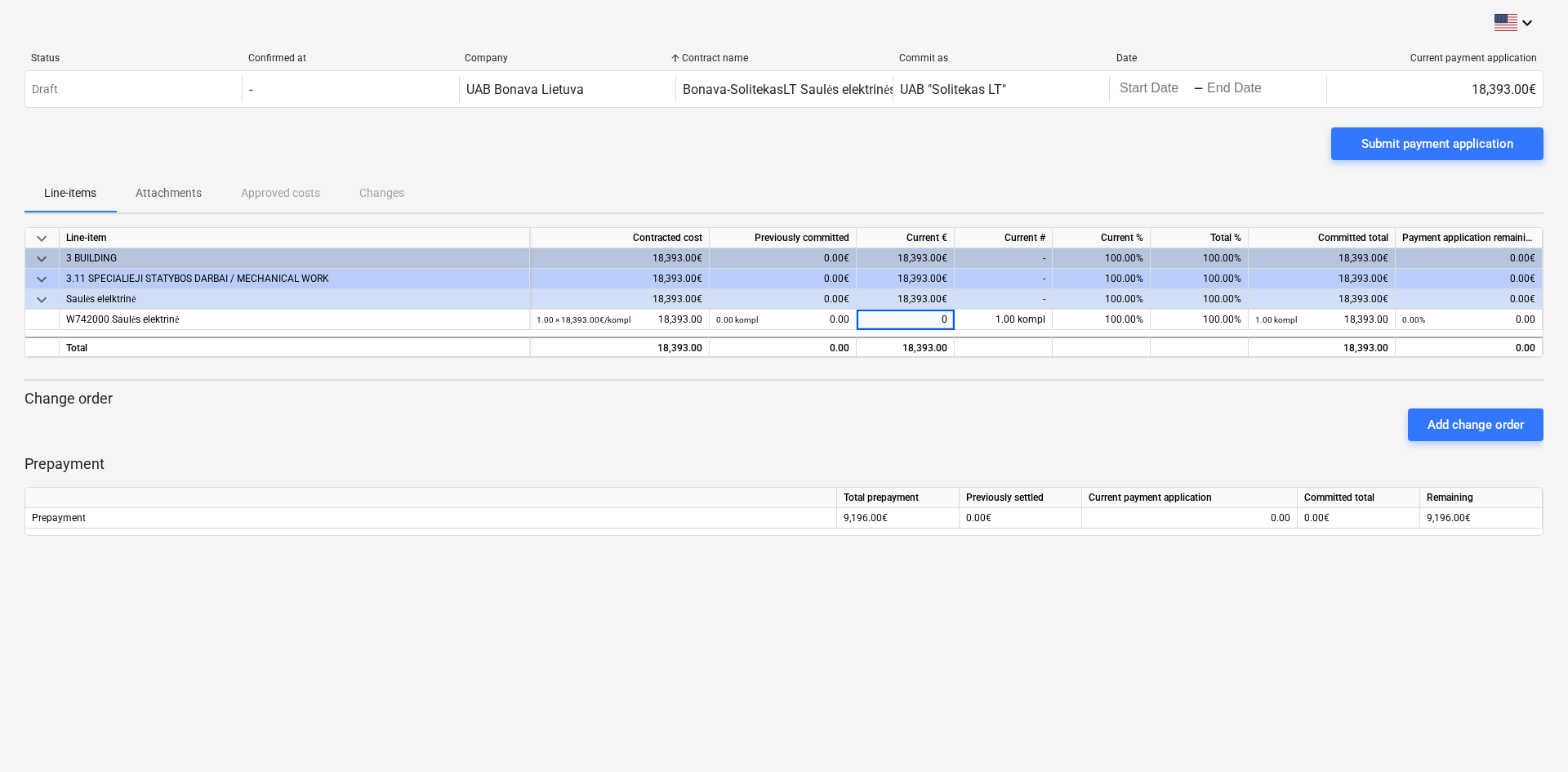
click at [898, 428] on div "Add change order" at bounding box center [784, 424] width 1532 height 45
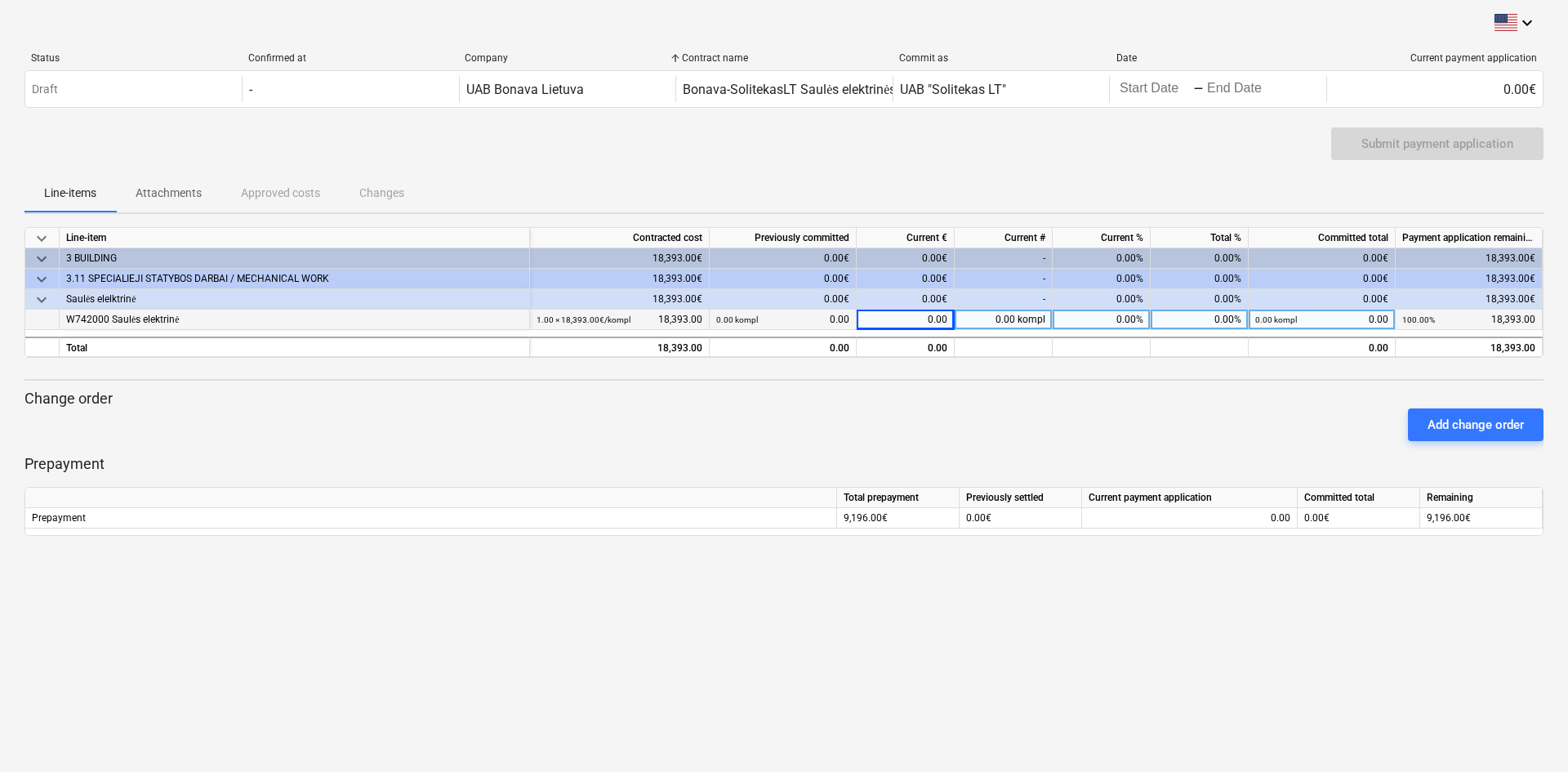
click at [1106, 323] on div "0.00%" at bounding box center [1101, 320] width 98 height 21
click at [1106, 323] on input at bounding box center [1101, 319] width 97 height 20
type input "1"
type input "50"
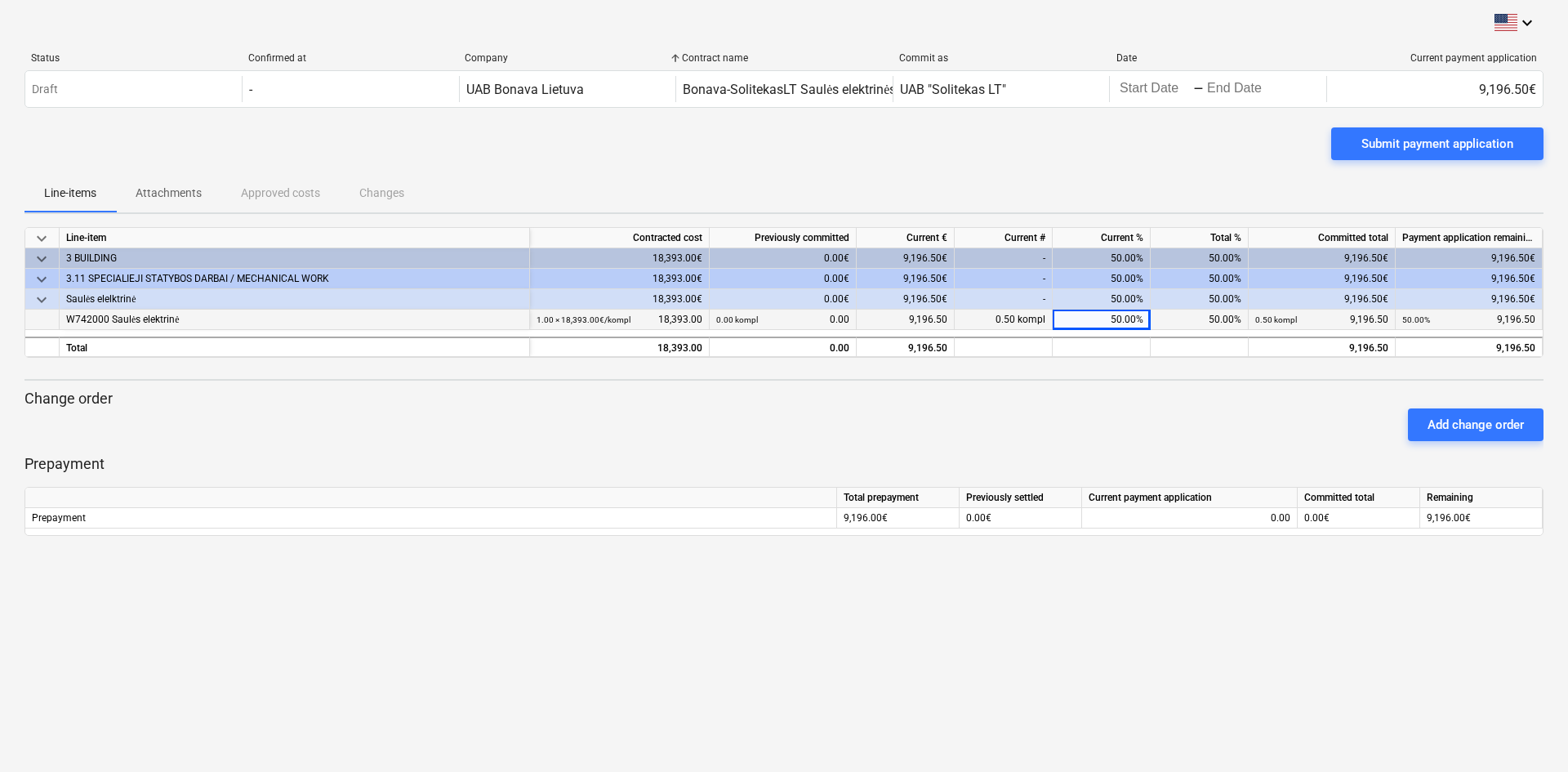
click at [1093, 374] on div "keyboard_arrow_down Line-item Contracted cost Previously committed Current € Cu…" at bounding box center [784, 380] width 1518 height 309
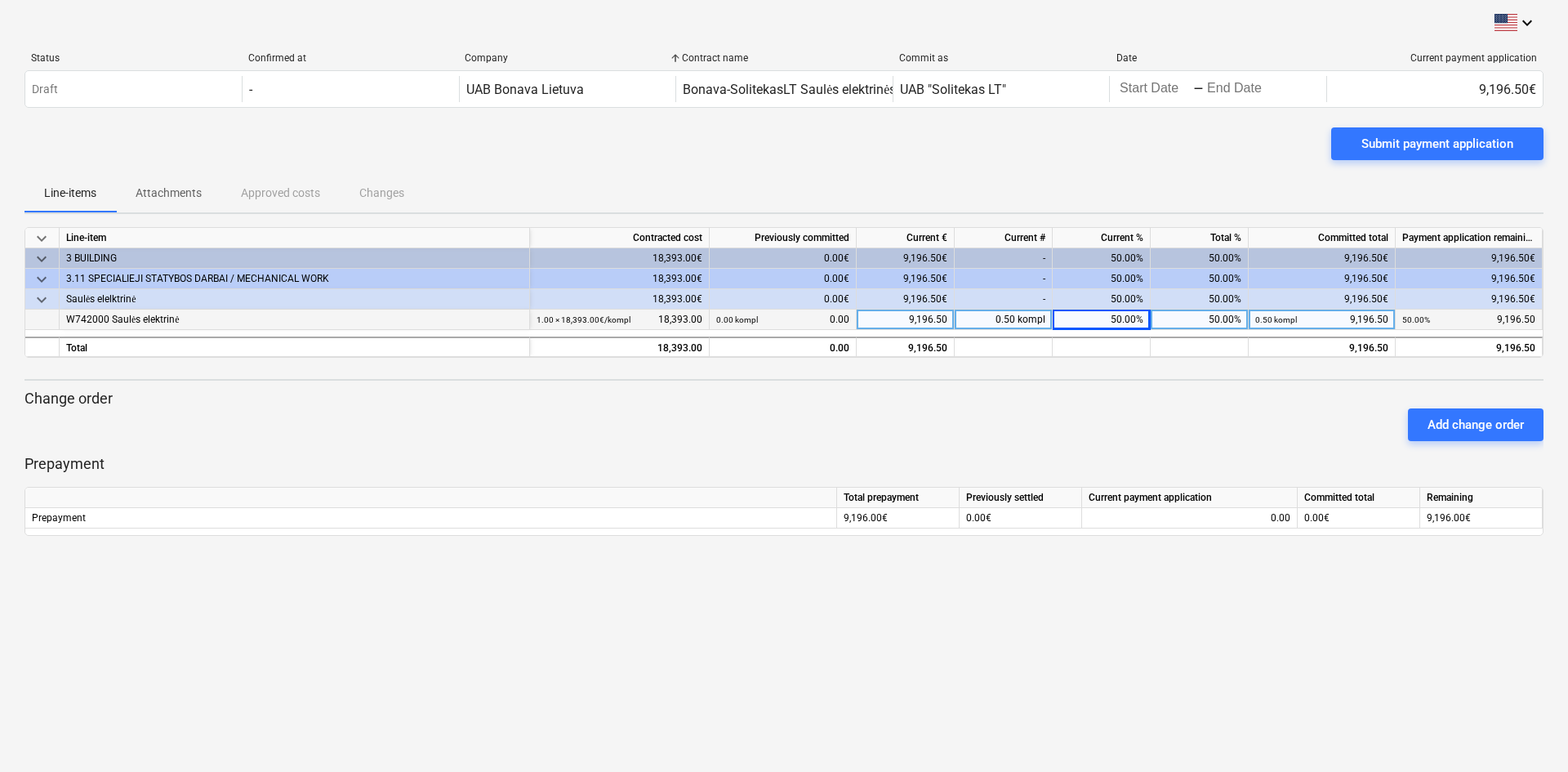
click at [1213, 323] on div "50.00%" at bounding box center [1200, 320] width 98 height 21
click at [1213, 323] on input at bounding box center [1200, 319] width 97 height 20
type input "100"
click at [1200, 451] on div at bounding box center [784, 447] width 1518 height 13
drag, startPoint x: 1410, startPoint y: 58, endPoint x: 1502, endPoint y: 63, distance: 92.1
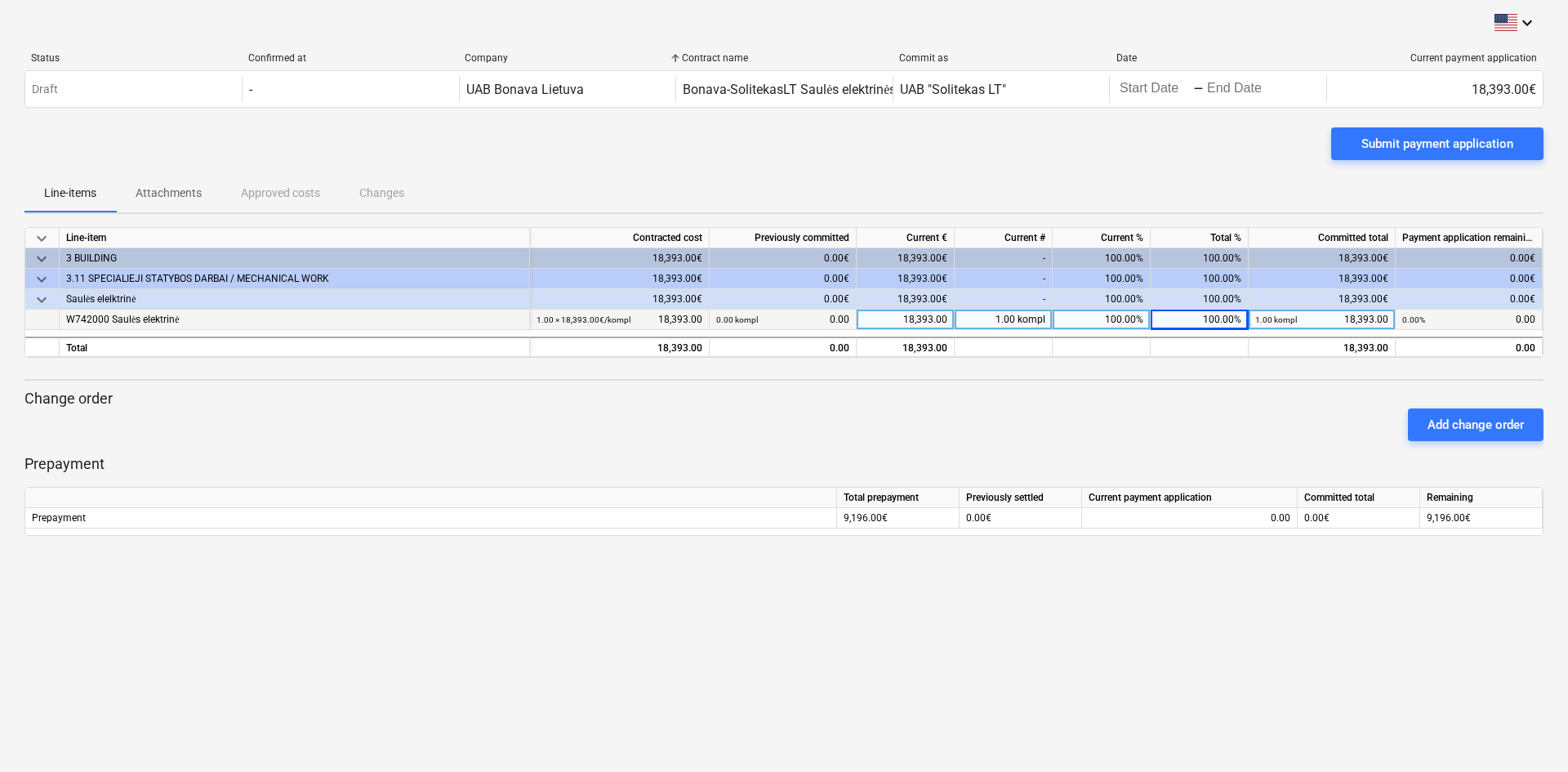
click at [1503, 62] on div "Current payment application" at bounding box center [1435, 57] width 204 height 11
click at [1245, 155] on div "Submit payment application" at bounding box center [784, 150] width 1518 height 45
click at [822, 451] on div at bounding box center [784, 447] width 1518 height 13
click at [1179, 173] on div "Line-items Attachments Approved costs Changes" at bounding box center [784, 192] width 1518 height 39
drag, startPoint x: 1410, startPoint y: 56, endPoint x: 1485, endPoint y: 52, distance: 75.1
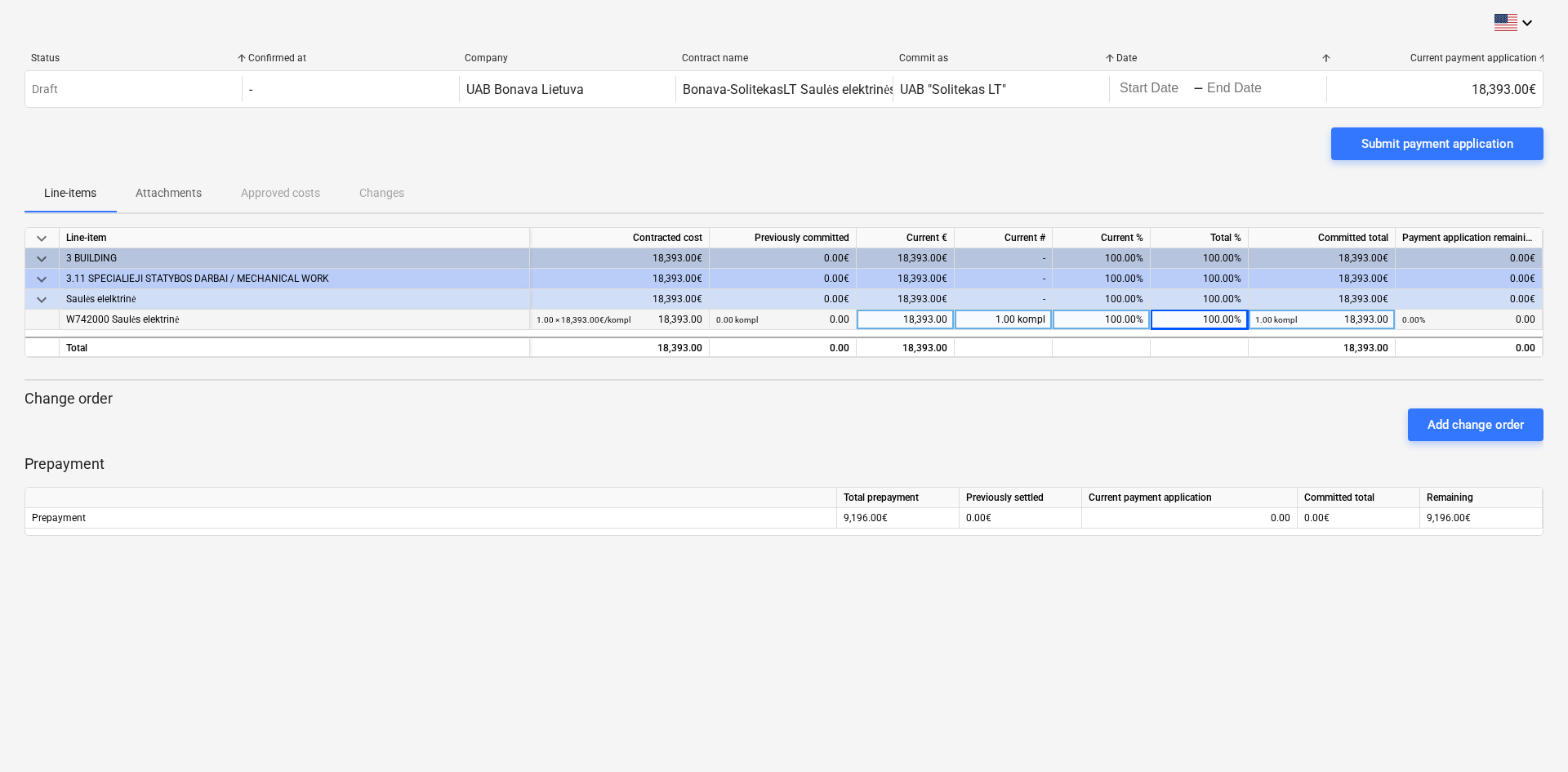
click at [1485, 52] on div "Current payment application" at bounding box center [1435, 57] width 204 height 11
click at [1170, 165] on div "Submit payment application" at bounding box center [784, 150] width 1518 height 45
click at [1178, 319] on div "100.00%" at bounding box center [1200, 320] width 98 height 21
type input "50"
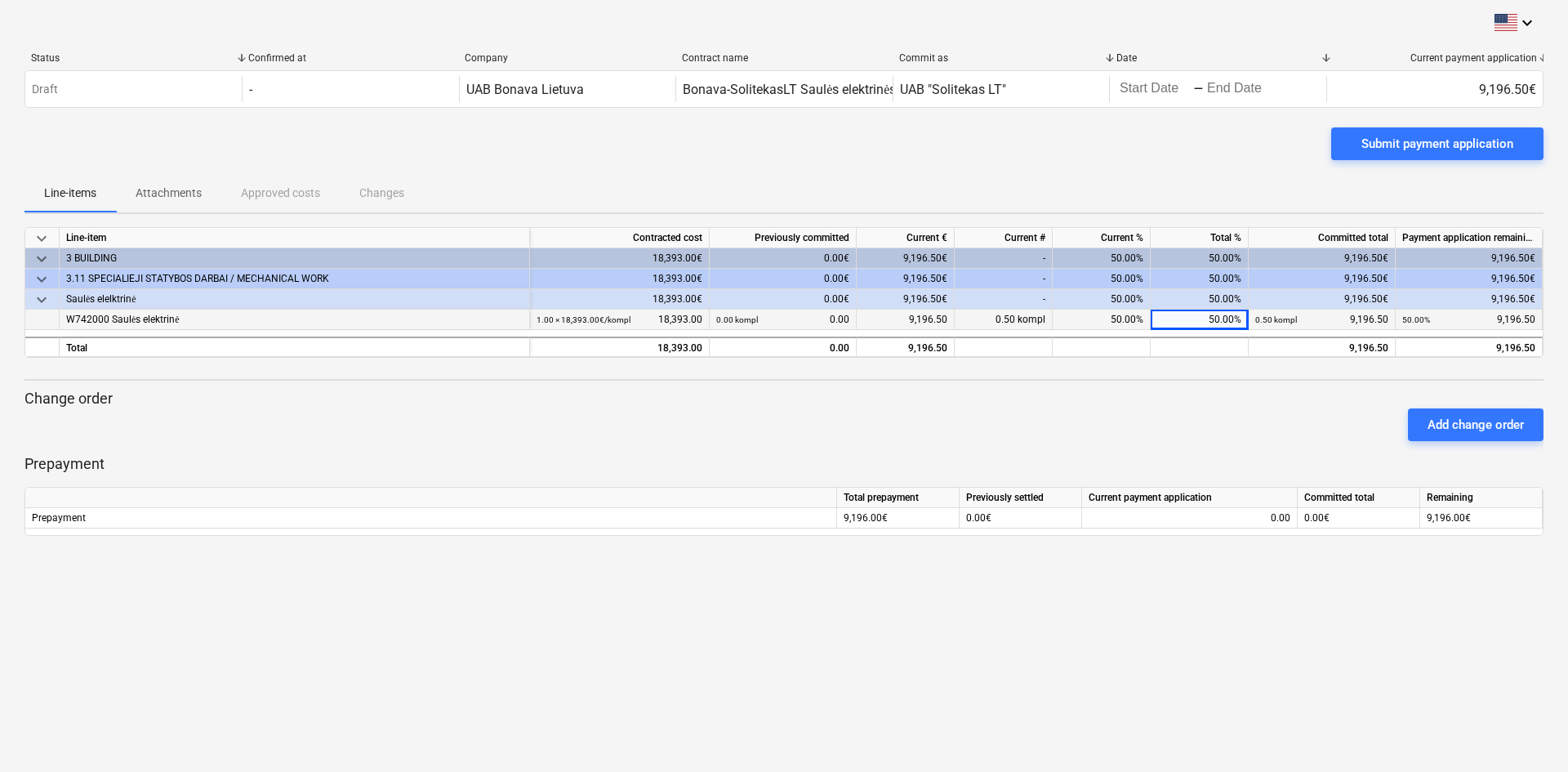
click at [1157, 206] on div "Line-items Attachments Approved costs Changes" at bounding box center [784, 192] width 1518 height 39
